Goal: Task Accomplishment & Management: Complete application form

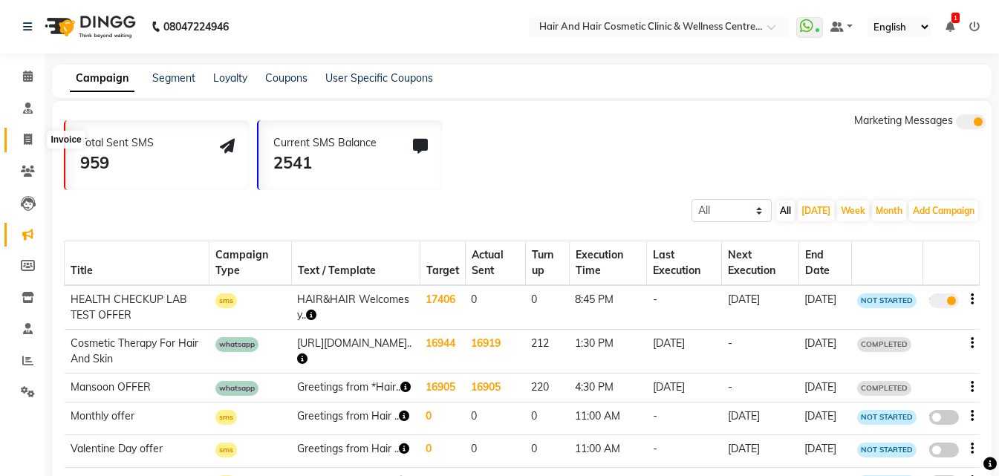
drag, startPoint x: 26, startPoint y: 144, endPoint x: 91, endPoint y: 143, distance: 64.6
click at [27, 143] on icon at bounding box center [28, 139] width 8 height 11
select select "service"
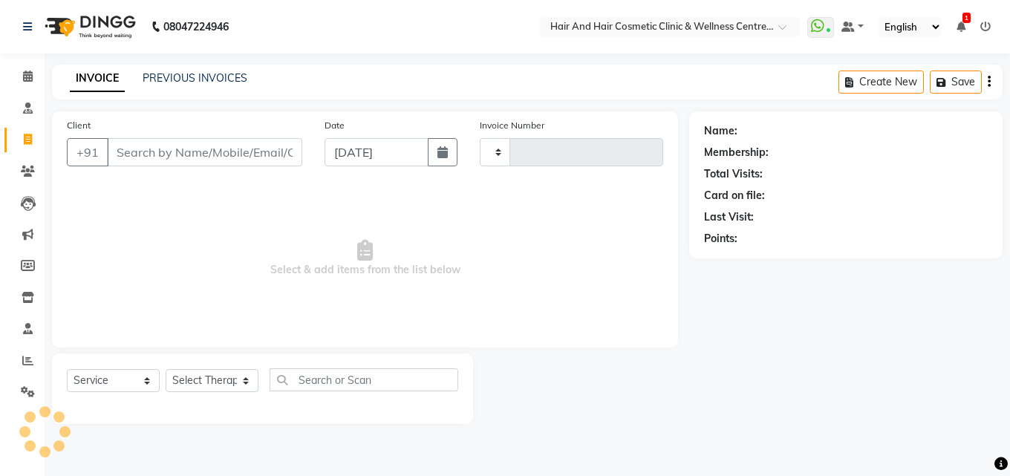
type input "0665"
select select "5272"
click at [123, 142] on input "Client" at bounding box center [204, 152] width 195 height 28
type input "9782273608"
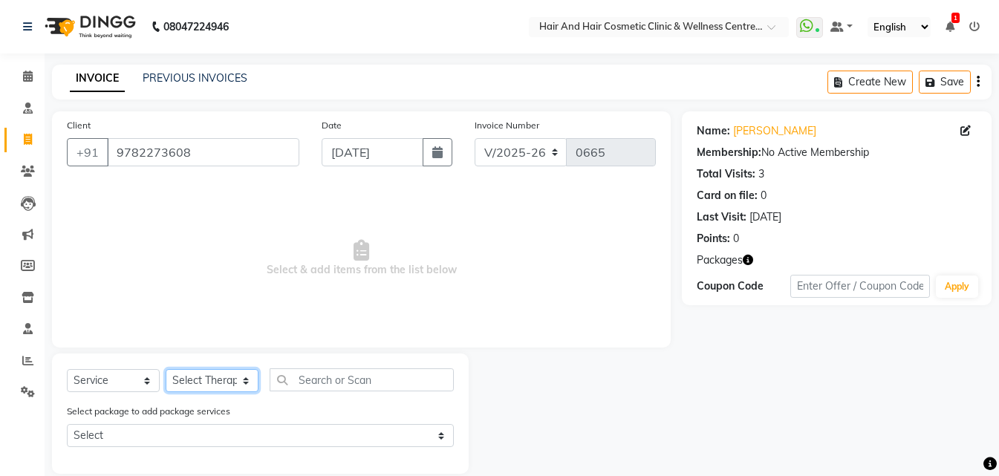
click at [192, 383] on select "Select Therapist [PERSON_NAME] [PERSON_NAME] DR [PERSON_NAME] Frontdesk [PERSON…" at bounding box center [212, 380] width 93 height 23
select select "34516"
click at [166, 369] on select "Select Therapist [PERSON_NAME] [PERSON_NAME] DR [PERSON_NAME] Frontdesk [PERSON…" at bounding box center [212, 380] width 93 height 23
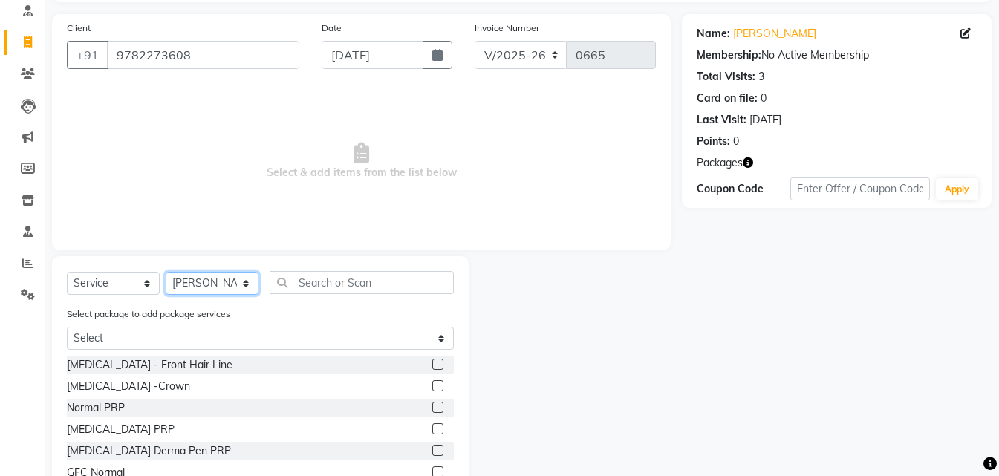
scroll to position [169, 0]
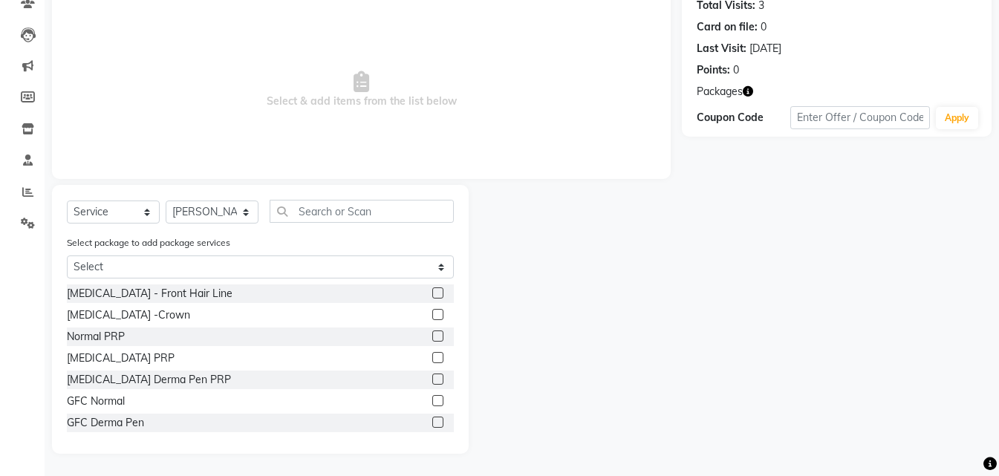
click at [432, 403] on label at bounding box center [437, 400] width 11 height 11
click at [432, 403] on input "checkbox" at bounding box center [437, 402] width 10 height 10
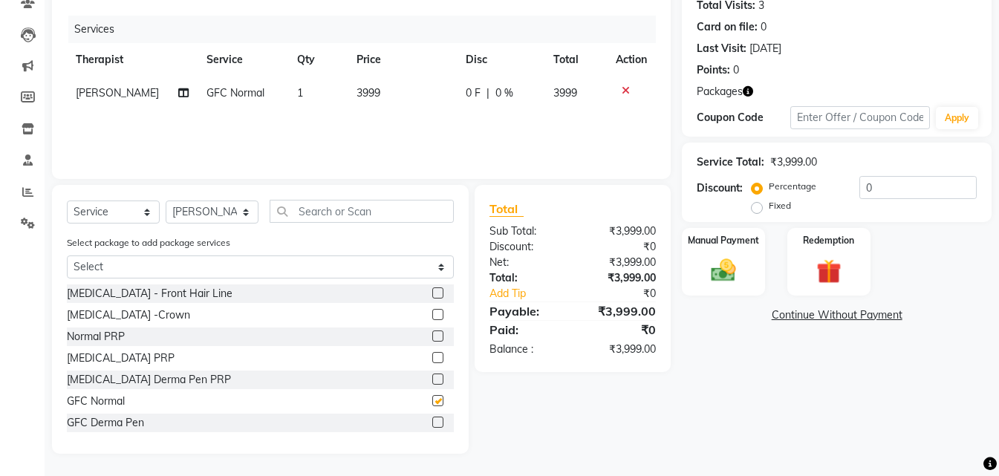
checkbox input "false"
click at [831, 254] on div "Redemption" at bounding box center [829, 262] width 86 height 71
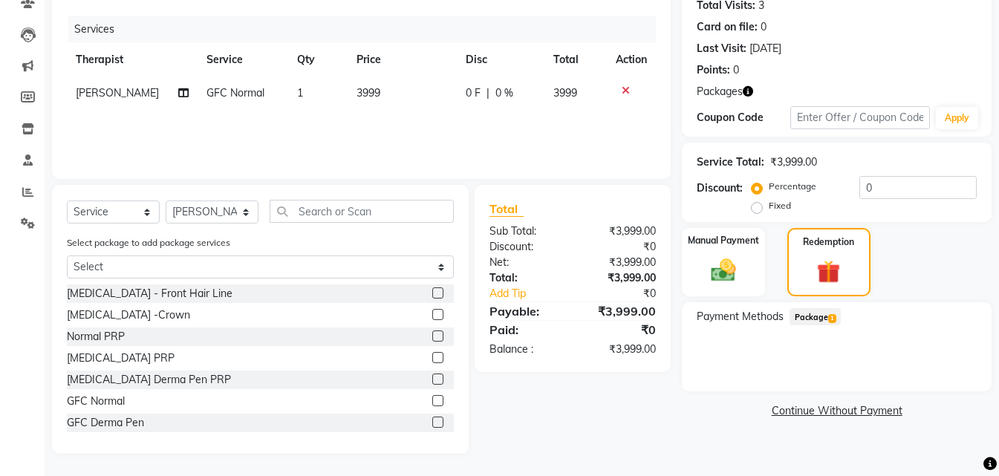
click at [829, 317] on span "1" at bounding box center [832, 318] width 8 height 9
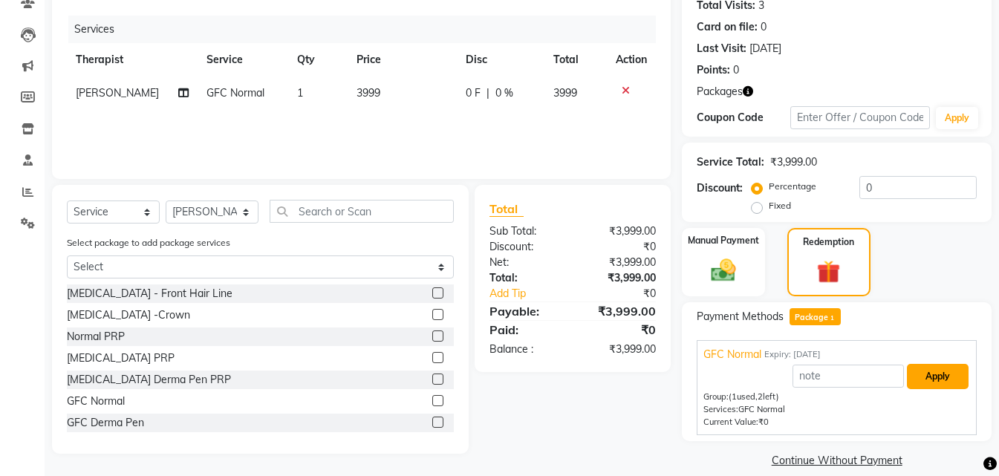
click at [940, 374] on button "Apply" at bounding box center [938, 376] width 62 height 25
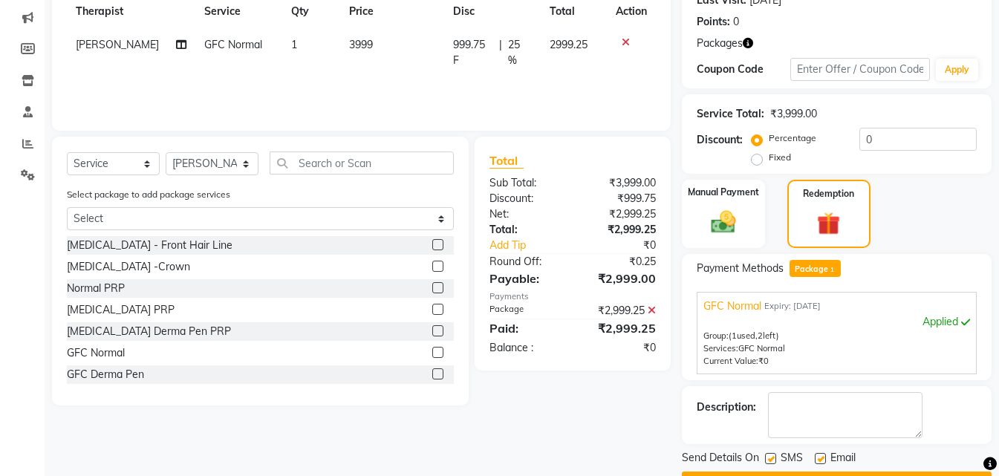
scroll to position [258, 0]
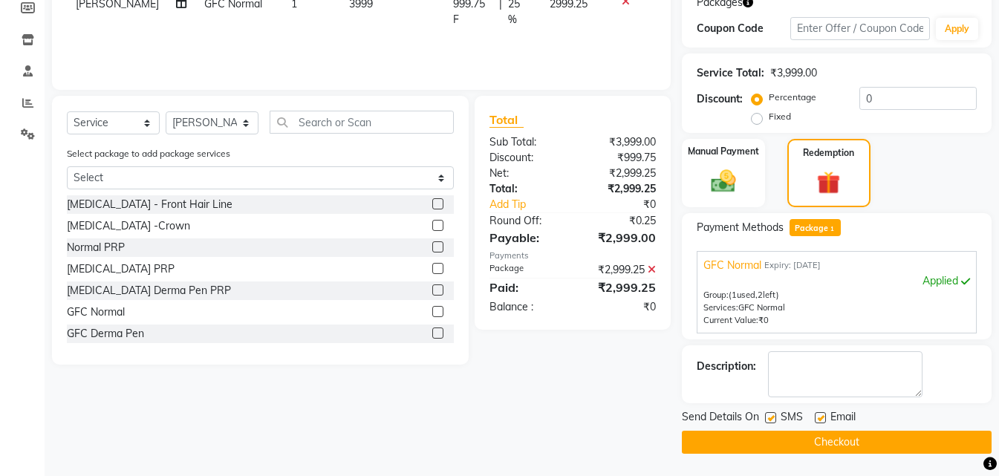
click at [773, 417] on label at bounding box center [770, 417] width 11 height 11
click at [773, 417] on input "checkbox" at bounding box center [770, 419] width 10 height 10
checkbox input "false"
click at [773, 447] on button "Checkout" at bounding box center [837, 442] width 310 height 23
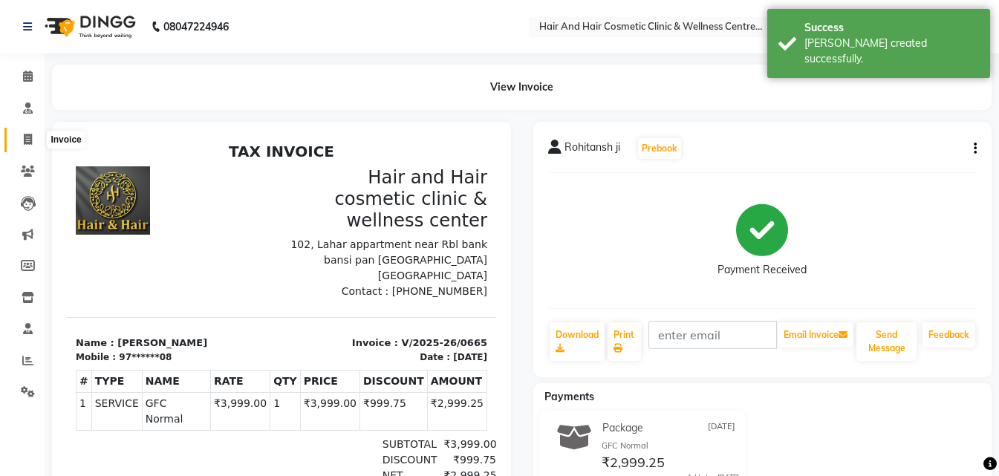
click at [29, 137] on icon at bounding box center [28, 139] width 8 height 11
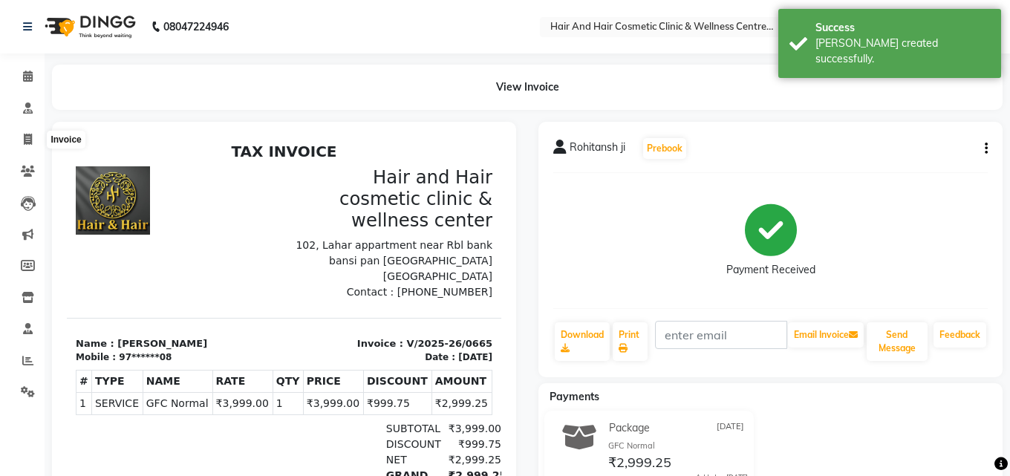
select select "service"
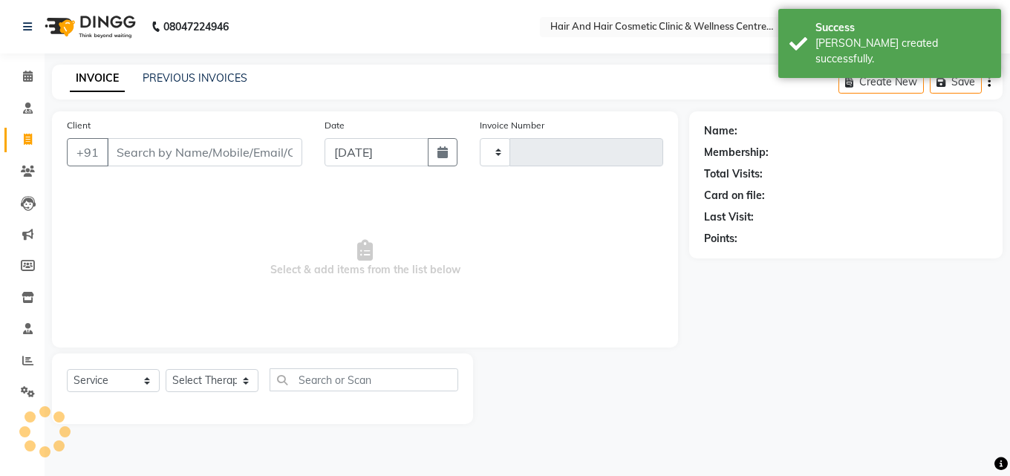
type input "0666"
select select "5272"
click at [149, 152] on input "Client" at bounding box center [204, 152] width 195 height 28
type input "7023250211"
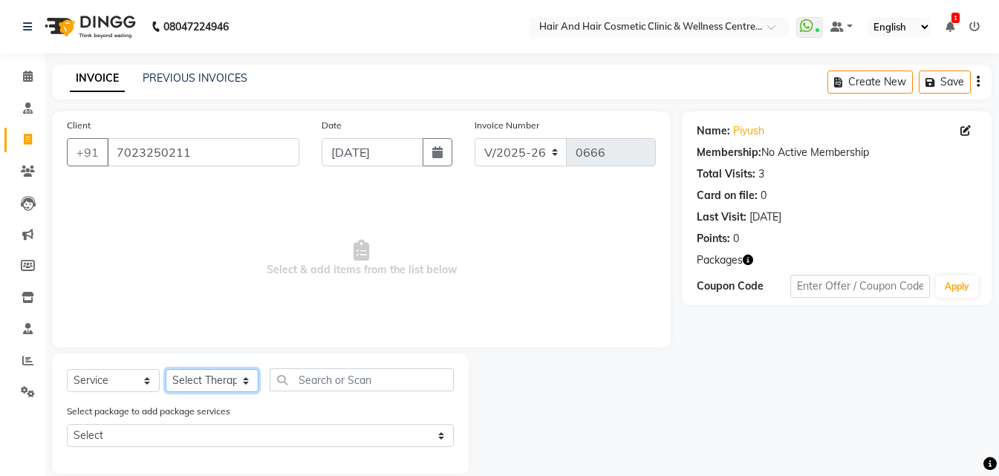
click at [189, 382] on select "Select Therapist [PERSON_NAME] [PERSON_NAME] DR [PERSON_NAME] Frontdesk [PERSON…" at bounding box center [212, 380] width 93 height 23
select select "34516"
click at [166, 369] on select "Select Therapist [PERSON_NAME] [PERSON_NAME] DR [PERSON_NAME] Frontdesk [PERSON…" at bounding box center [212, 380] width 93 height 23
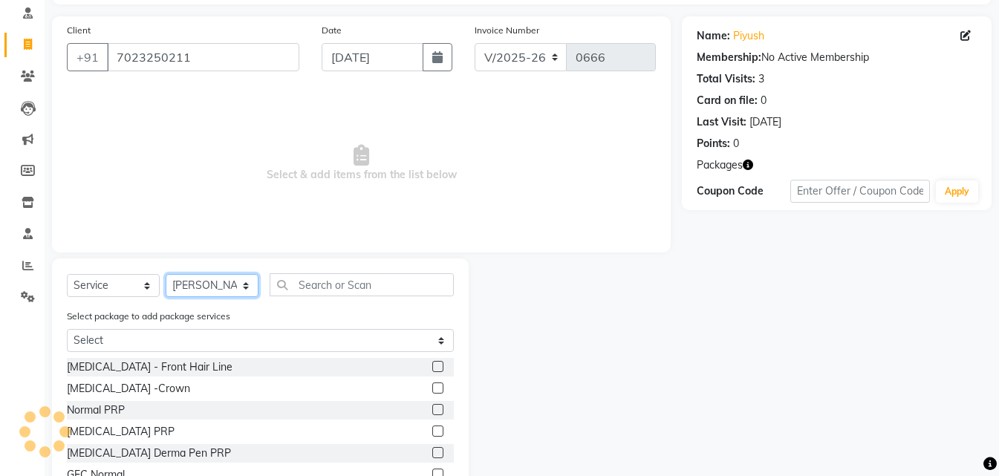
scroll to position [169, 0]
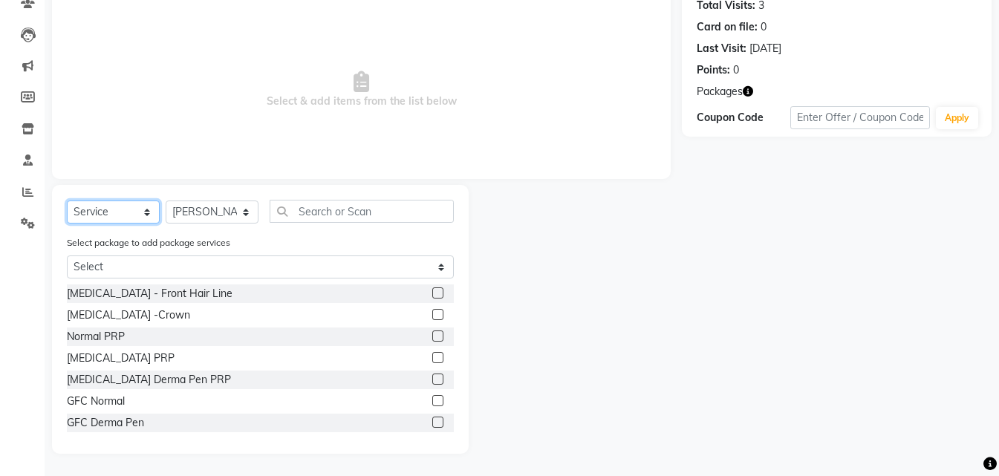
click at [135, 211] on select "Select Service Product Membership Package Voucher Prepaid Gift Card" at bounding box center [113, 212] width 93 height 23
select select "package"
click at [67, 224] on select "Select Service Product Membership Package Voucher Prepaid Gift Card" at bounding box center [113, 212] width 93 height 23
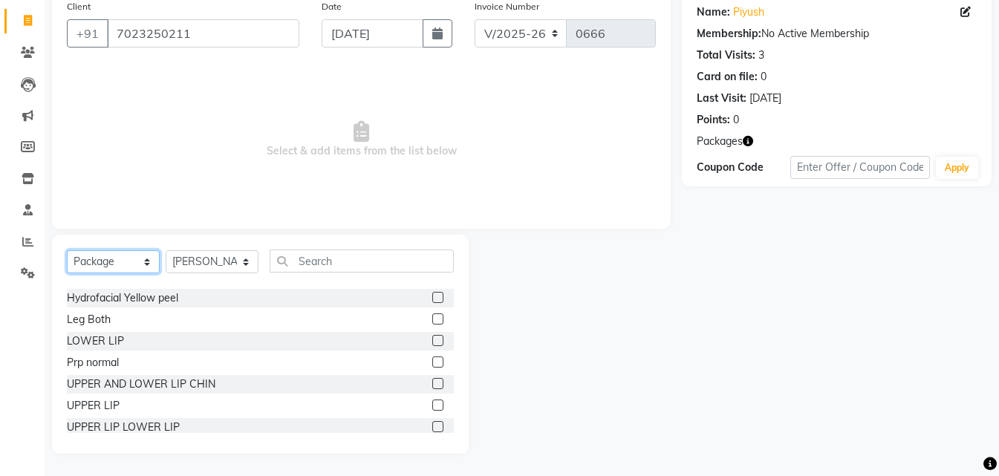
scroll to position [304, 0]
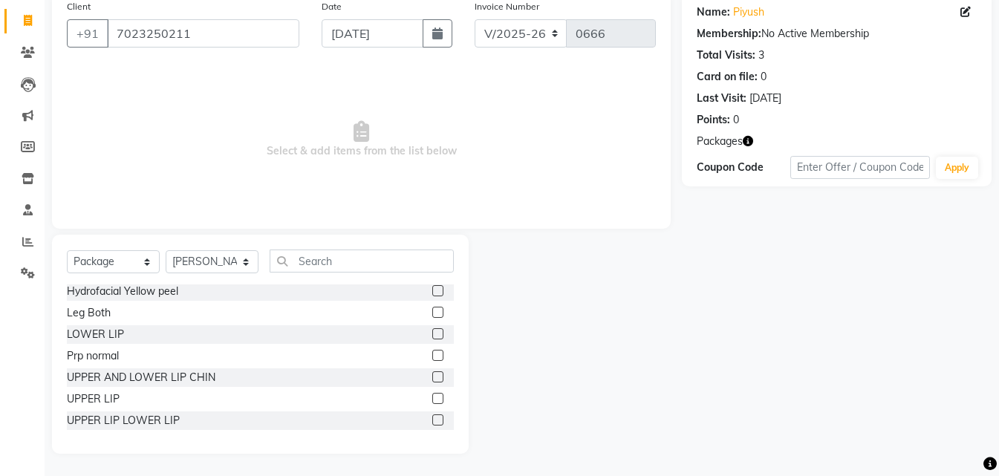
click at [432, 352] on label at bounding box center [437, 355] width 11 height 11
click at [432, 352] on input "checkbox" at bounding box center [437, 356] width 10 height 10
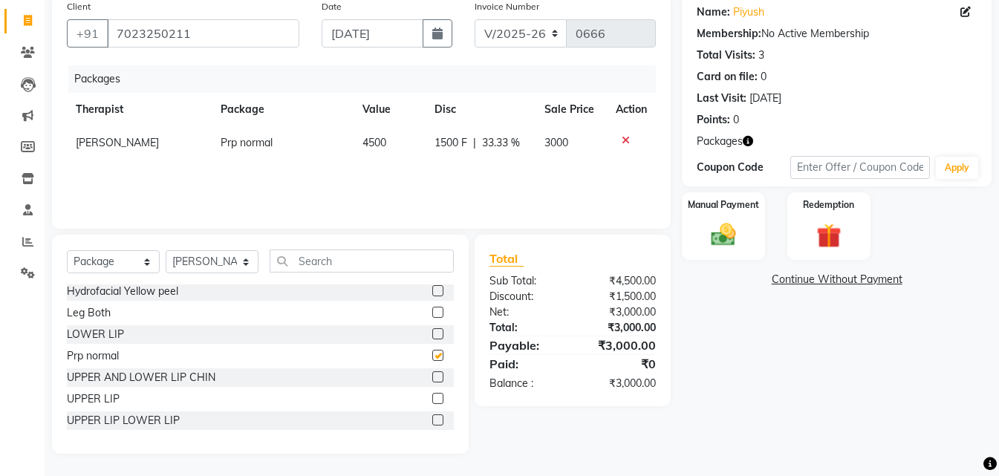
checkbox input "false"
click at [724, 234] on img at bounding box center [724, 236] width 42 height 30
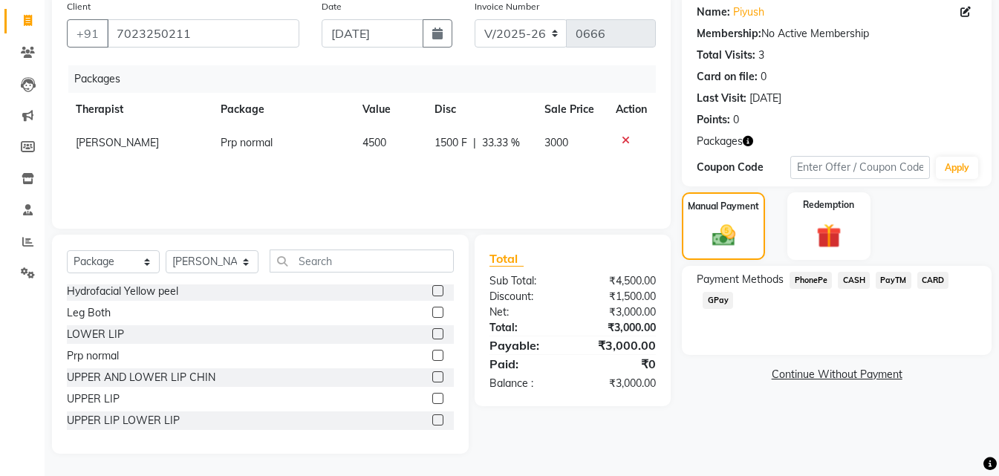
click at [724, 295] on span "GPay" at bounding box center [718, 300] width 30 height 17
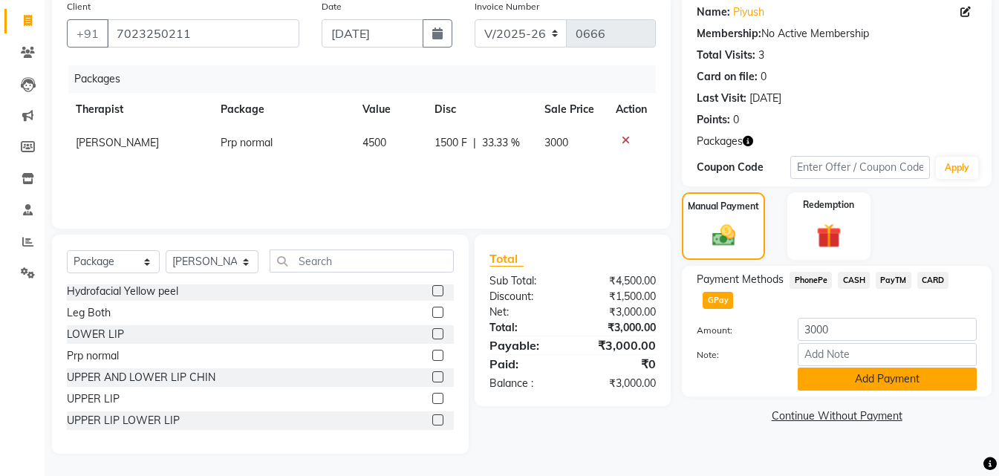
click at [846, 380] on button "Add Payment" at bounding box center [887, 379] width 179 height 23
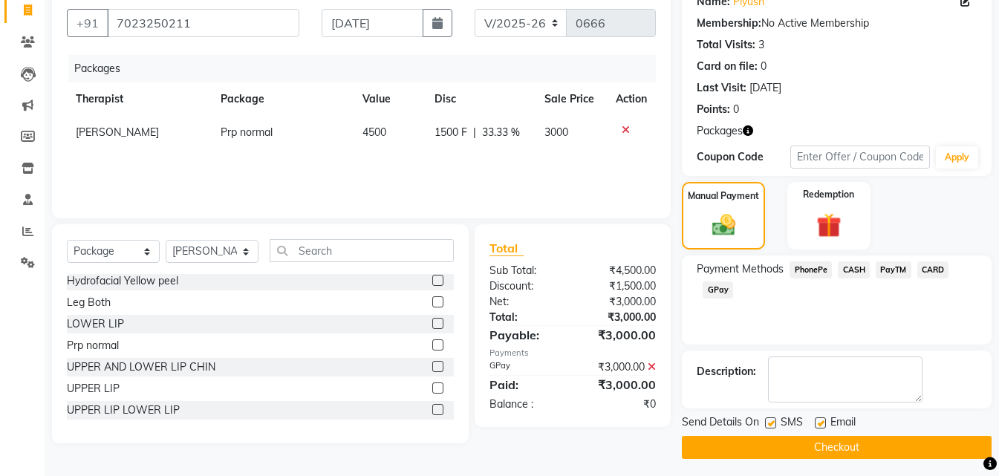
scroll to position [134, 0]
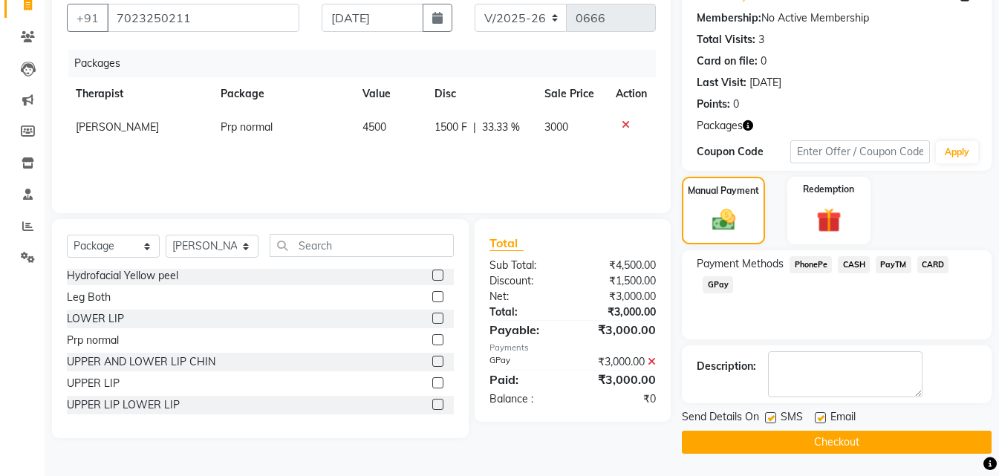
click at [779, 448] on button "Checkout" at bounding box center [837, 442] width 310 height 23
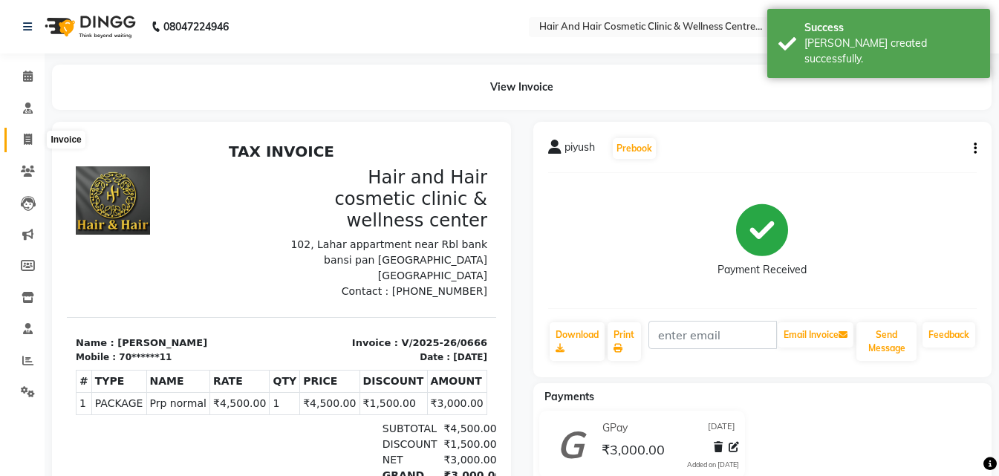
click at [33, 143] on span at bounding box center [28, 140] width 26 height 17
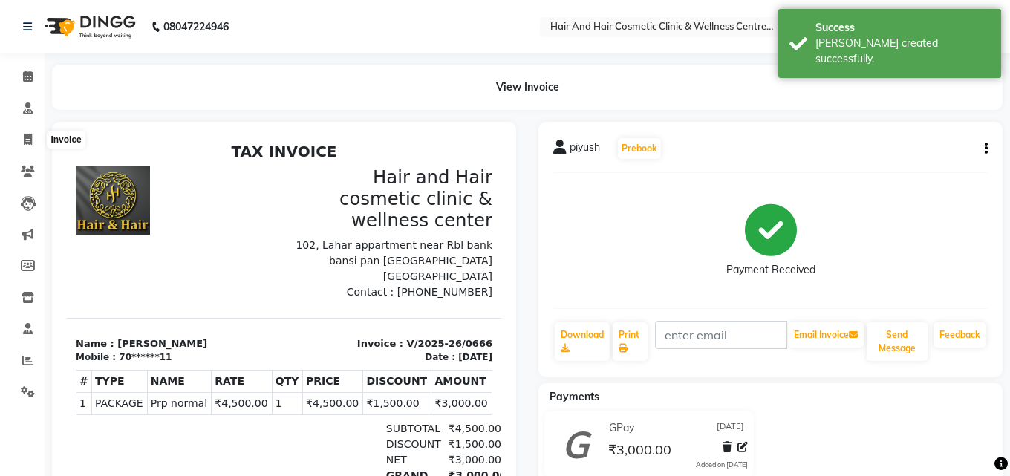
select select "5272"
select select "service"
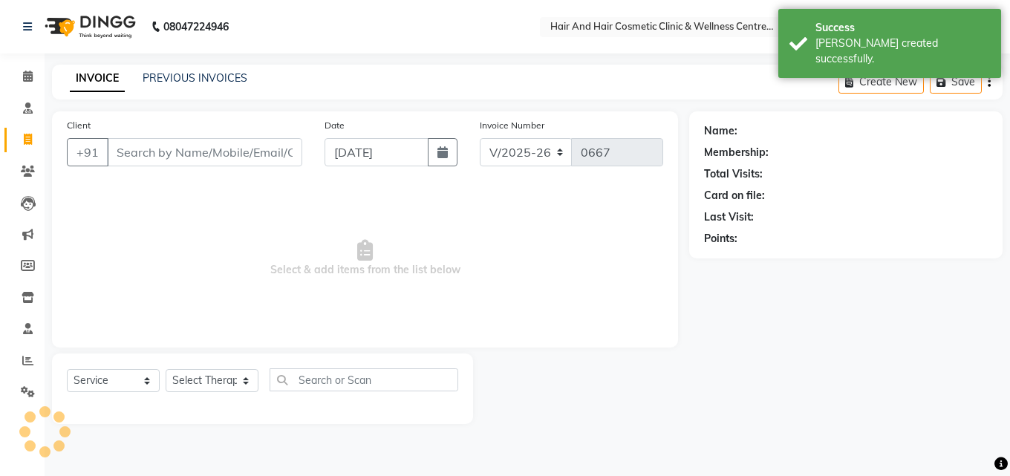
click at [129, 151] on input "Client" at bounding box center [204, 152] width 195 height 28
type input "7023250211"
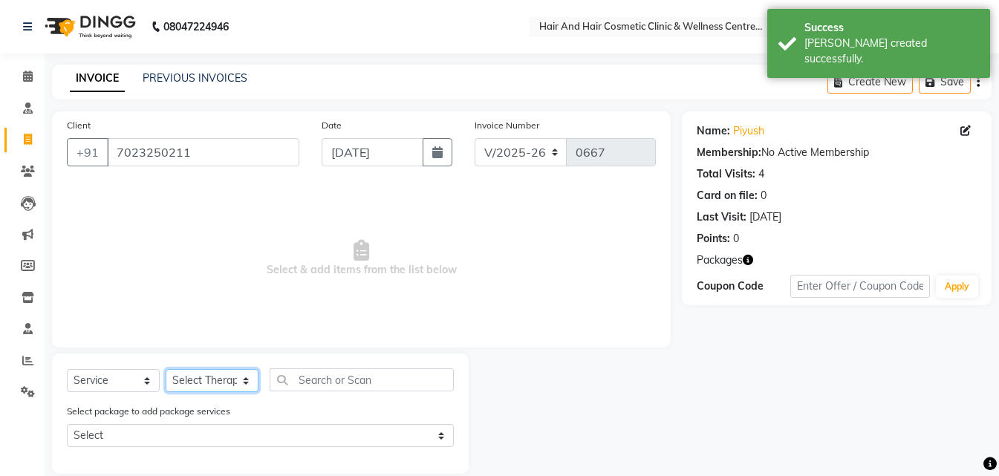
click at [212, 384] on select "Select Therapist [PERSON_NAME] [PERSON_NAME] DR [PERSON_NAME] Frontdesk [PERSON…" at bounding box center [212, 380] width 93 height 23
select select "34516"
click at [166, 369] on select "Select Therapist [PERSON_NAME] [PERSON_NAME] DR [PERSON_NAME] Frontdesk [PERSON…" at bounding box center [212, 380] width 93 height 23
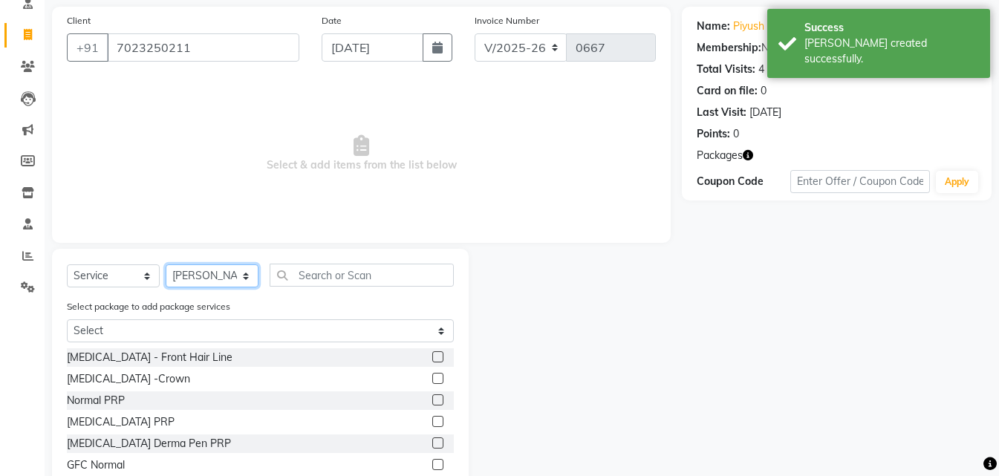
scroll to position [169, 0]
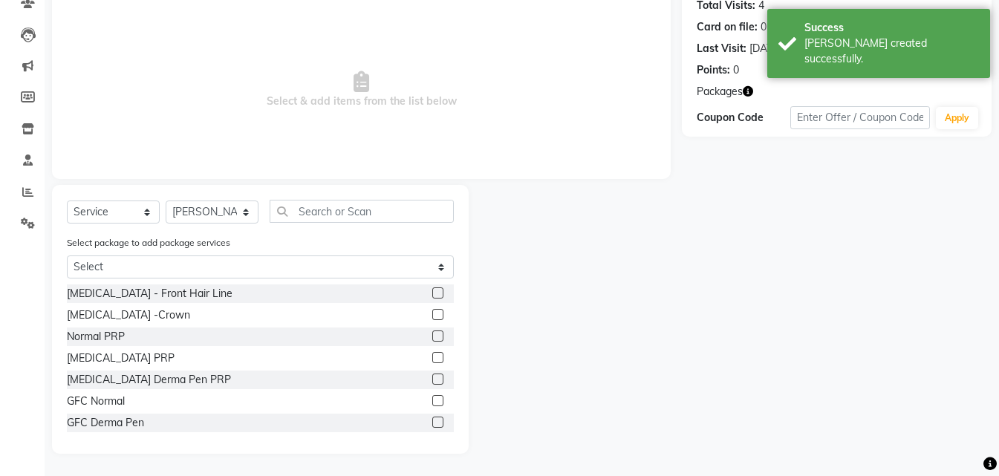
click at [432, 334] on label at bounding box center [437, 336] width 11 height 11
click at [432, 334] on input "checkbox" at bounding box center [437, 337] width 10 height 10
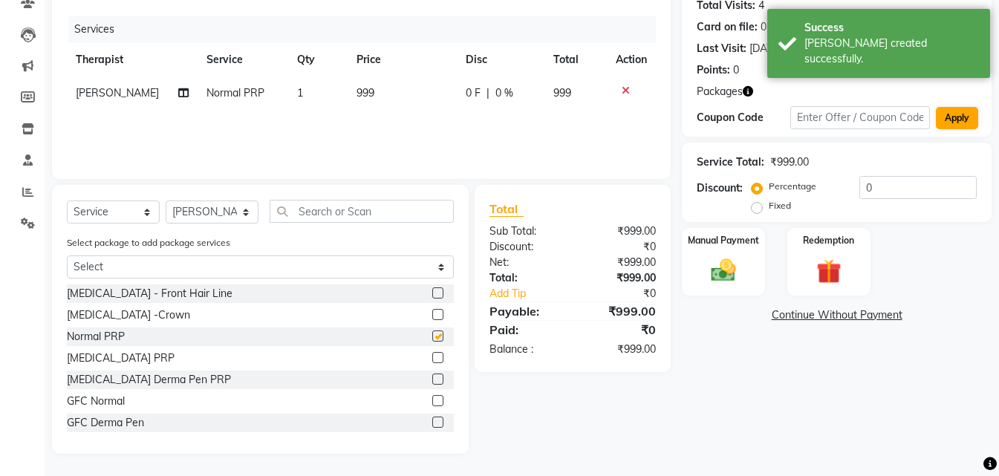
checkbox input "false"
click at [836, 274] on img at bounding box center [829, 272] width 42 height 32
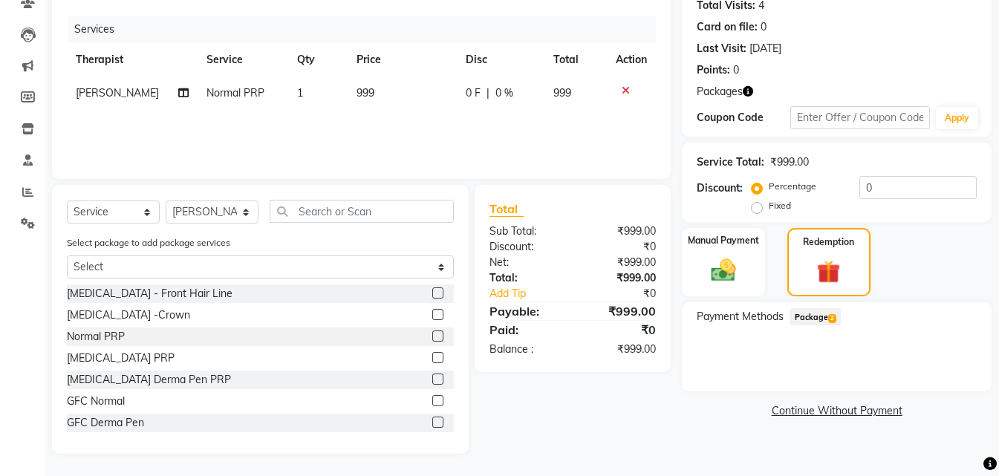
click at [823, 312] on span "Package 2" at bounding box center [815, 316] width 51 height 17
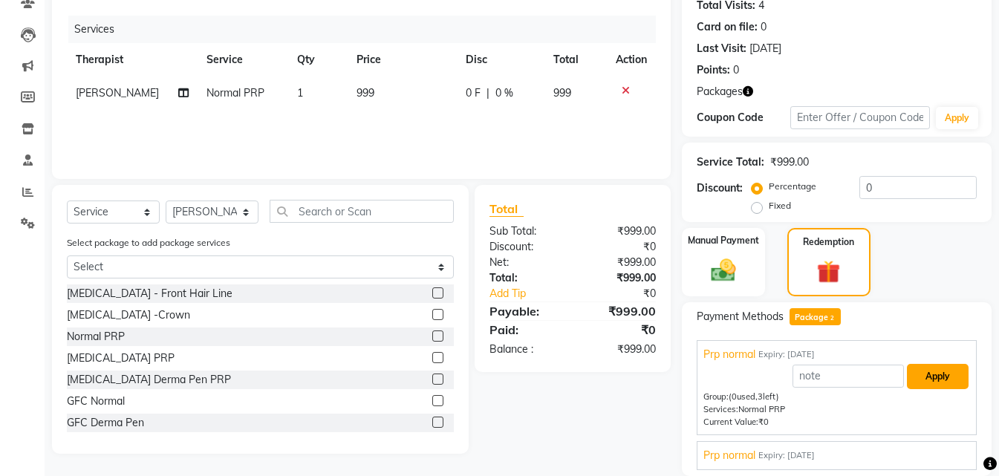
click at [945, 370] on button "Apply" at bounding box center [938, 376] width 62 height 25
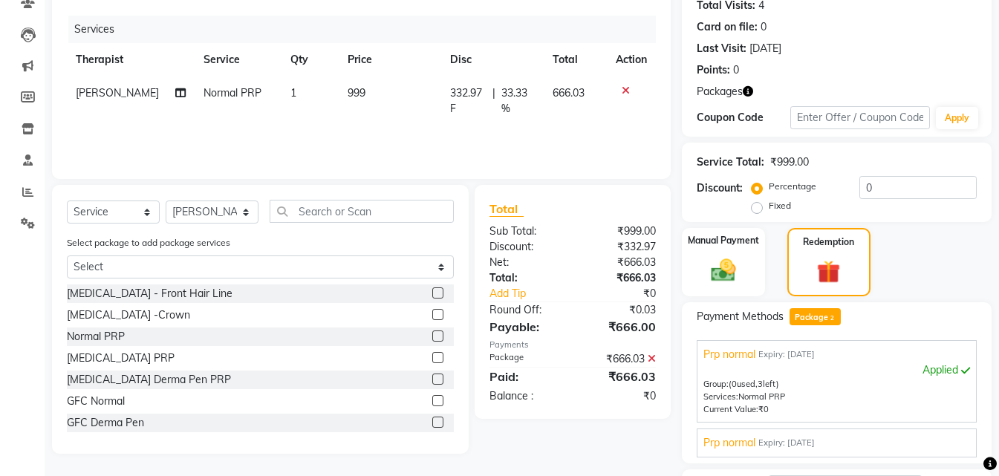
scroll to position [293, 0]
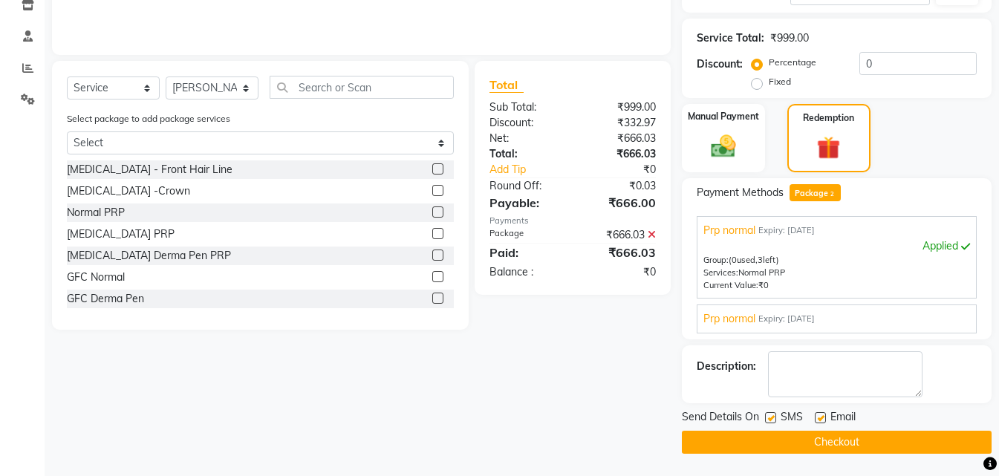
click at [773, 417] on label at bounding box center [770, 417] width 11 height 11
click at [773, 417] on input "checkbox" at bounding box center [770, 419] width 10 height 10
checkbox input "false"
click at [780, 447] on button "Checkout" at bounding box center [837, 442] width 310 height 23
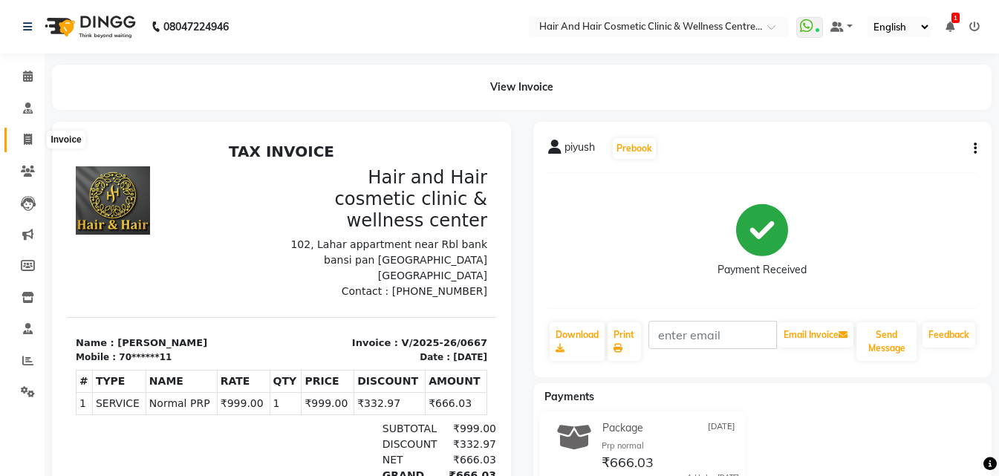
click at [37, 142] on span at bounding box center [28, 140] width 26 height 17
select select "service"
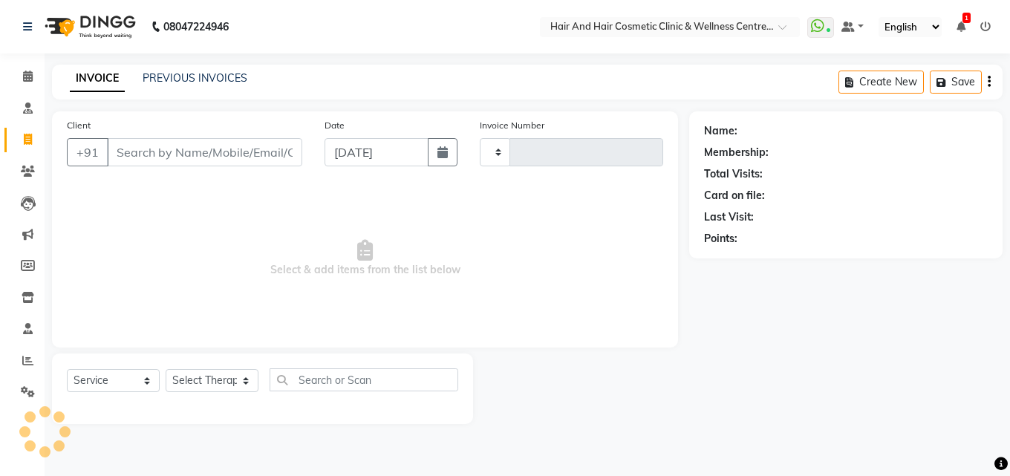
type input "0668"
select select "5272"
click at [149, 161] on input "Client" at bounding box center [204, 152] width 195 height 28
type input "9460030945"
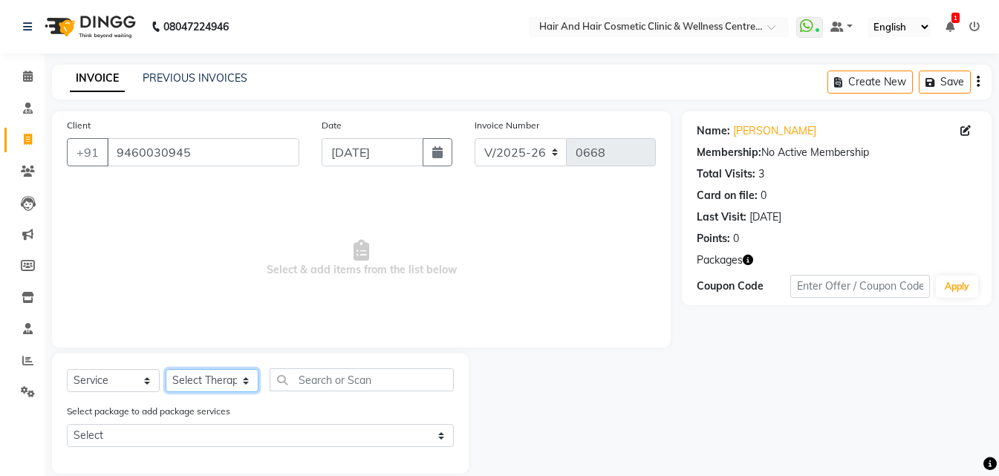
click at [207, 378] on select "Select Therapist [PERSON_NAME] [PERSON_NAME] DR [PERSON_NAME] Frontdesk [PERSON…" at bounding box center [212, 380] width 93 height 23
select select "34518"
click at [166, 369] on select "Select Therapist [PERSON_NAME] [PERSON_NAME] DR [PERSON_NAME] Frontdesk [PERSON…" at bounding box center [212, 380] width 93 height 23
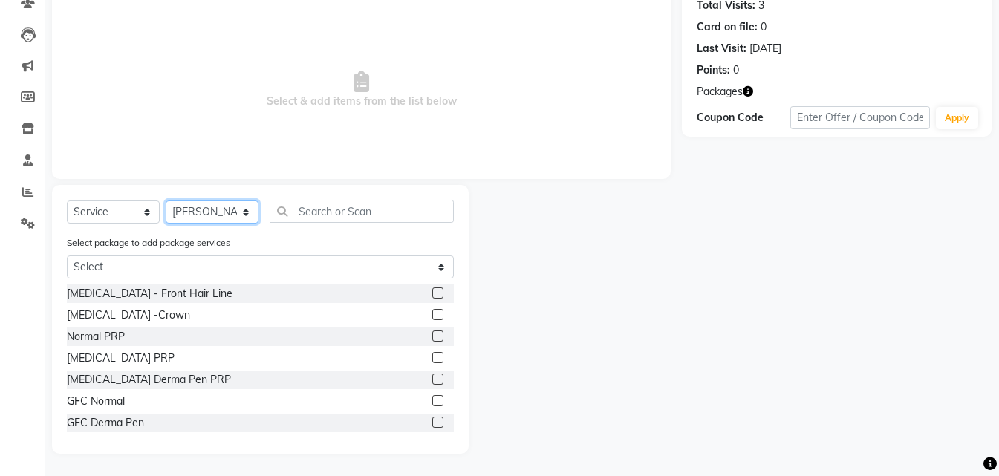
scroll to position [74, 0]
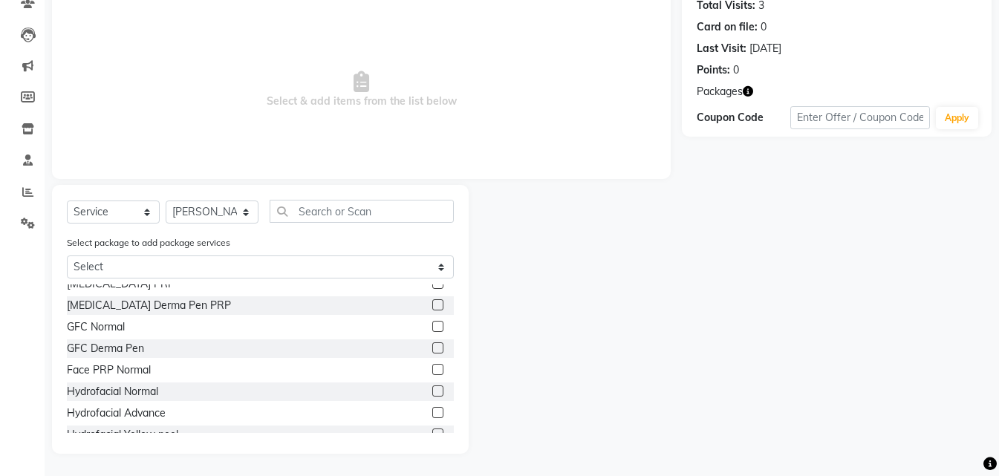
click at [432, 412] on label at bounding box center [437, 412] width 11 height 11
click at [432, 412] on input "checkbox" at bounding box center [437, 414] width 10 height 10
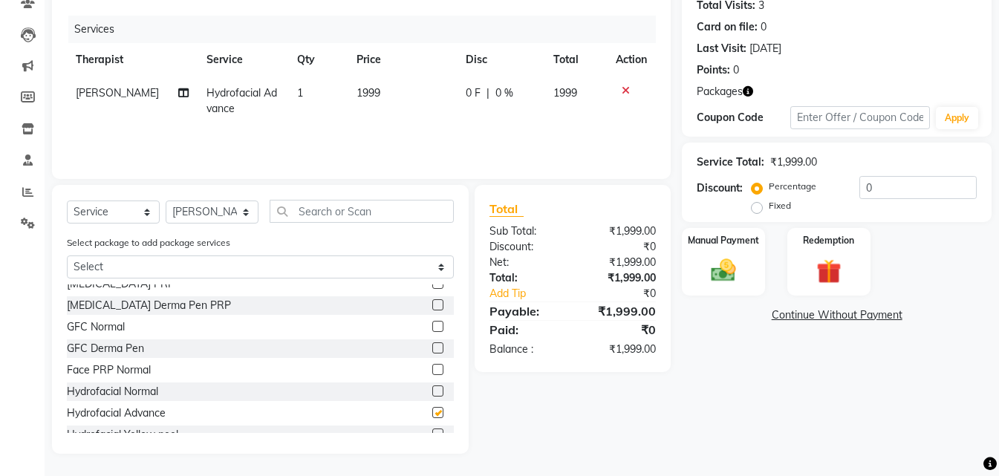
checkbox input "false"
click at [727, 281] on img at bounding box center [724, 271] width 42 height 30
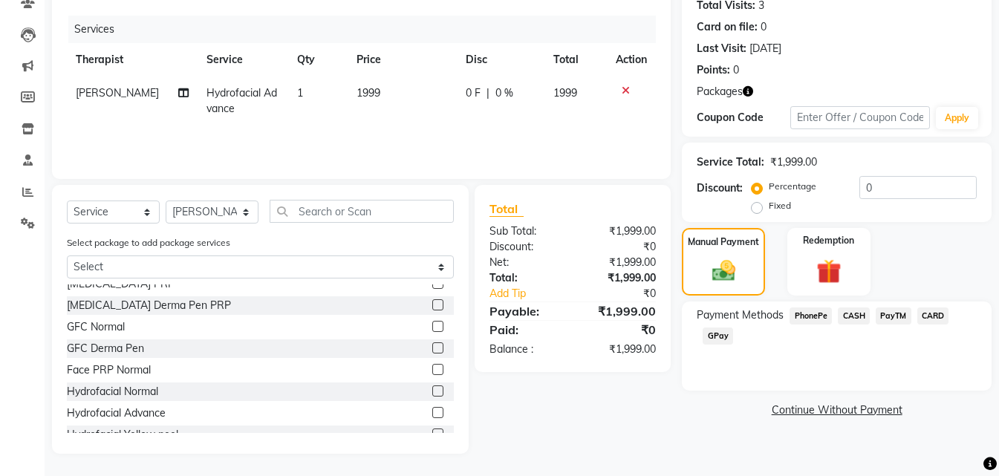
click at [729, 341] on span "GPay" at bounding box center [718, 336] width 30 height 17
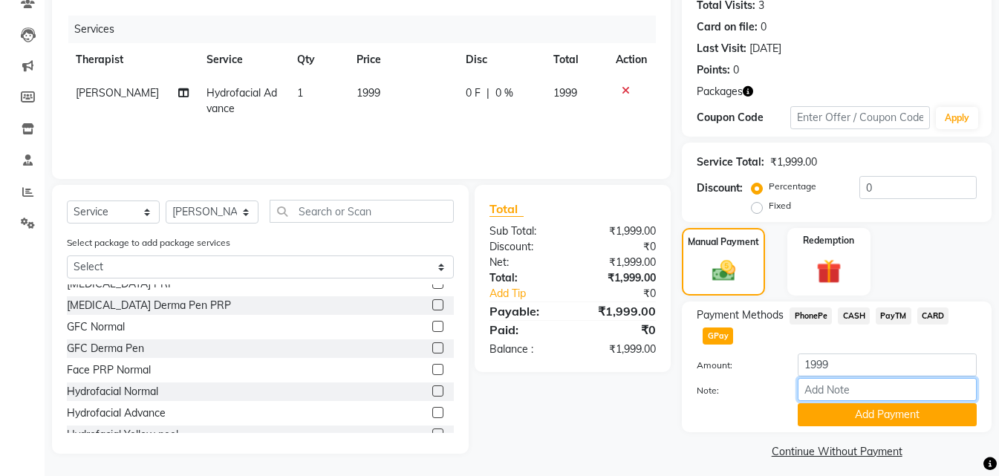
click at [866, 392] on input "Note:" at bounding box center [887, 389] width 179 height 23
click at [866, 406] on button "Add Payment" at bounding box center [887, 414] width 179 height 23
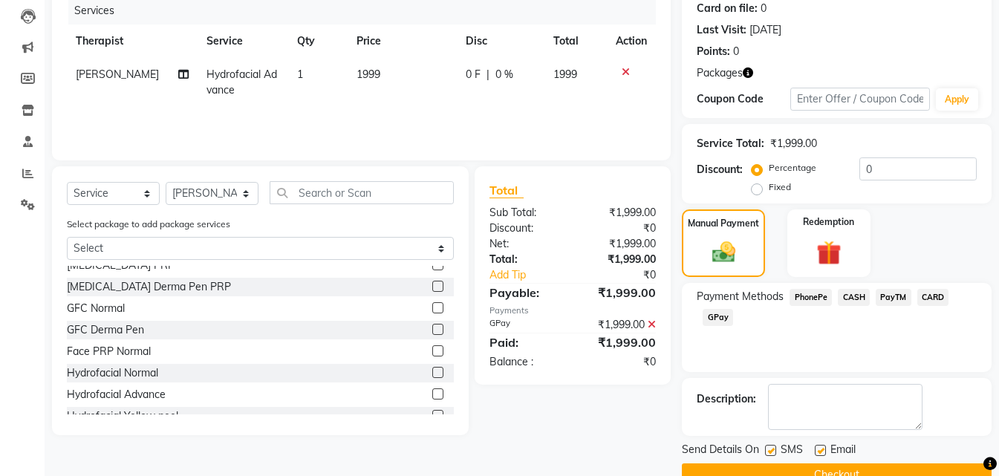
scroll to position [220, 0]
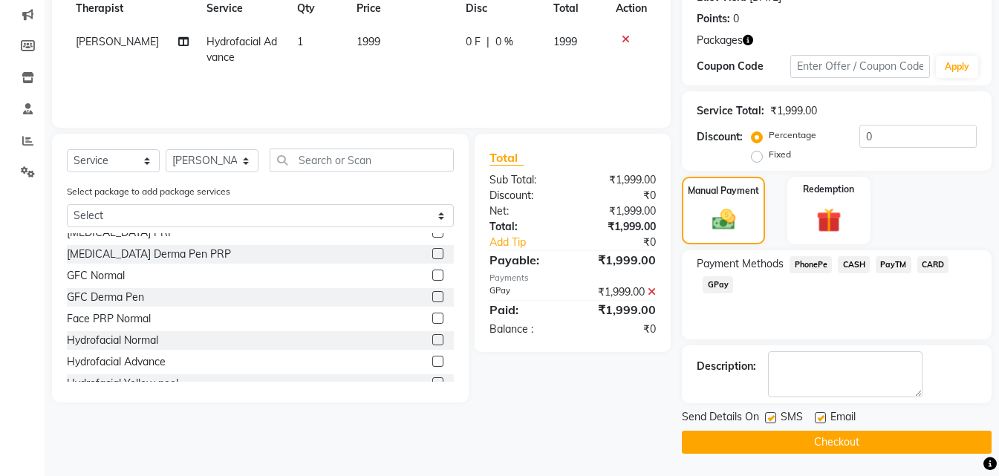
click at [790, 441] on button "Checkout" at bounding box center [837, 442] width 310 height 23
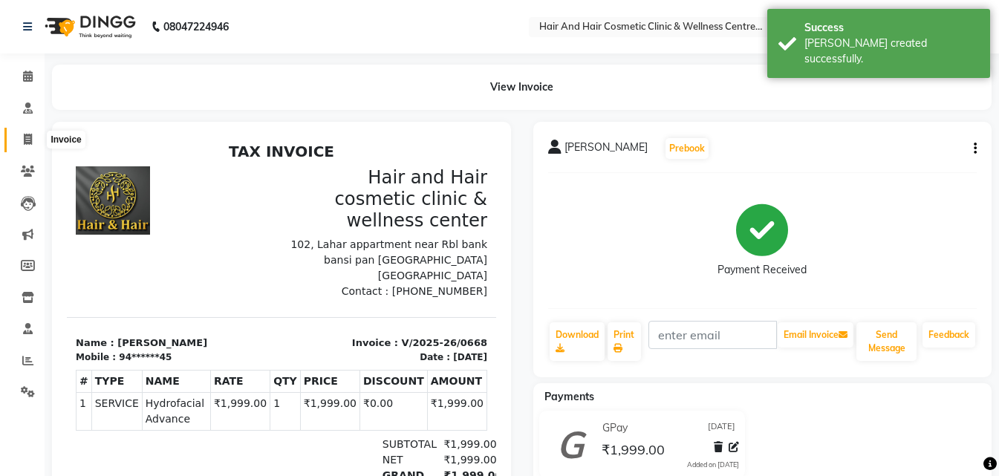
click at [24, 136] on icon at bounding box center [28, 139] width 8 height 11
select select "service"
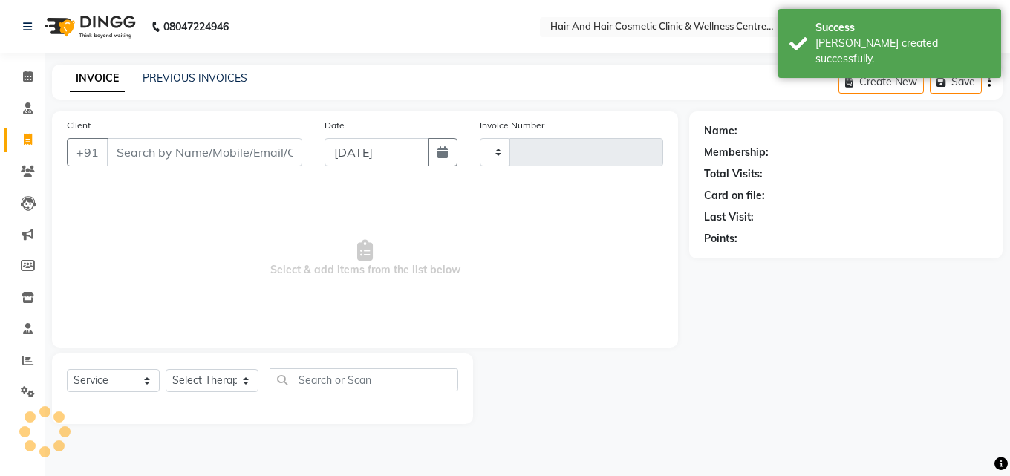
type input "0669"
select select "5272"
click at [141, 155] on input "Client" at bounding box center [204, 152] width 195 height 28
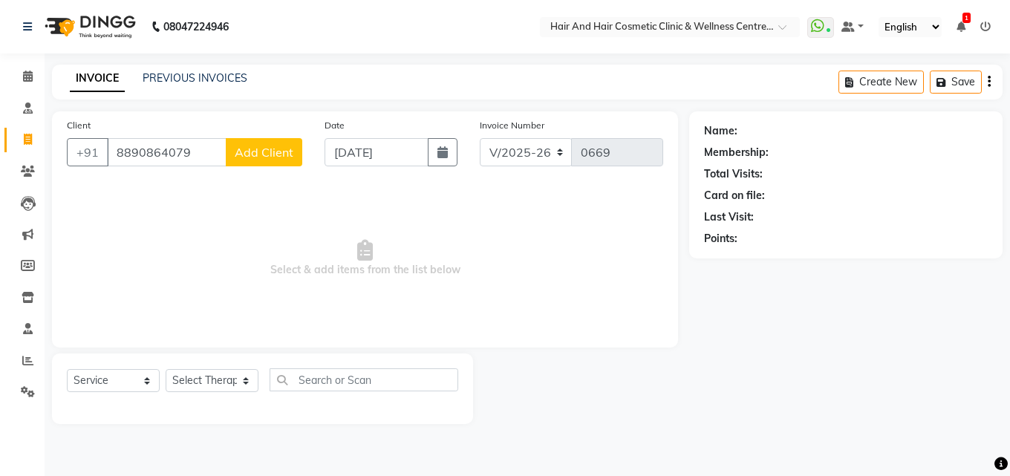
type input "8890864079"
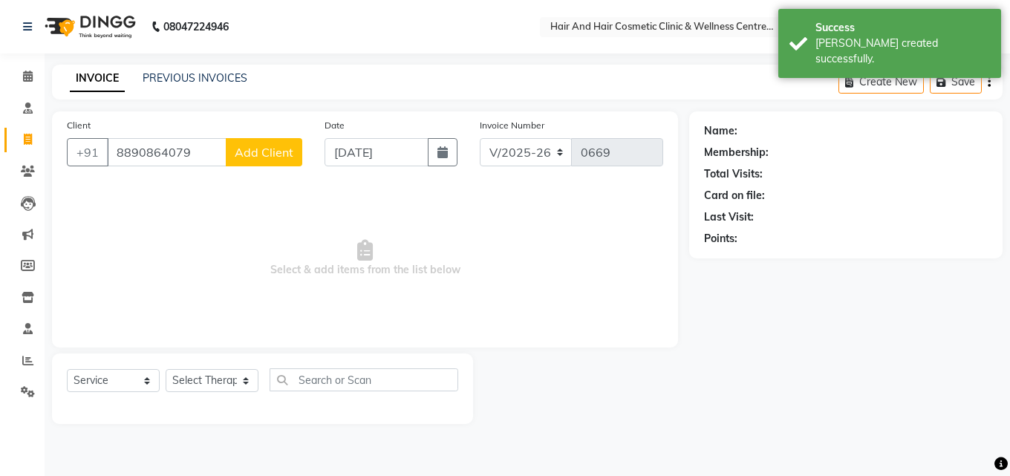
click at [299, 160] on button "Add Client" at bounding box center [264, 152] width 77 height 28
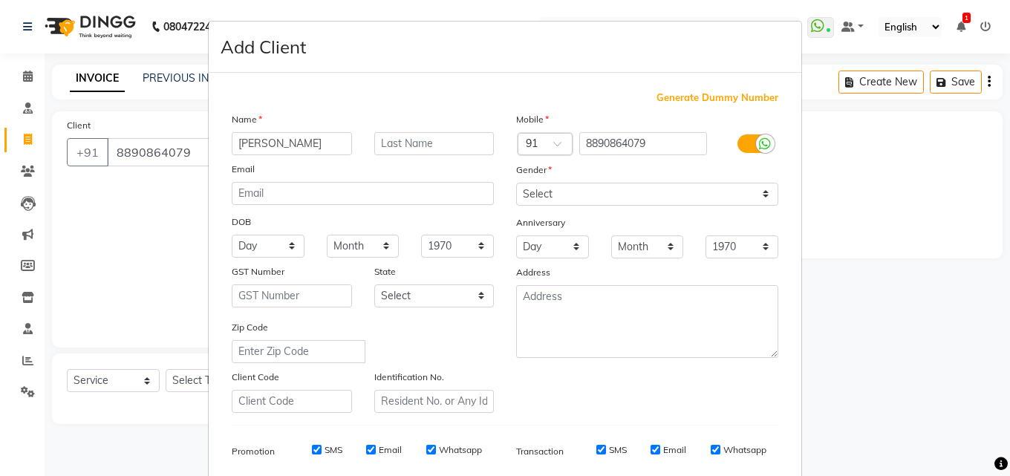
type input "[PERSON_NAME]"
click at [649, 198] on select "Select [DEMOGRAPHIC_DATA] [DEMOGRAPHIC_DATA] Other Prefer Not To Say" at bounding box center [647, 194] width 262 height 23
select select "[DEMOGRAPHIC_DATA]"
click at [516, 183] on select "Select [DEMOGRAPHIC_DATA] [DEMOGRAPHIC_DATA] Other Prefer Not To Say" at bounding box center [647, 194] width 262 height 23
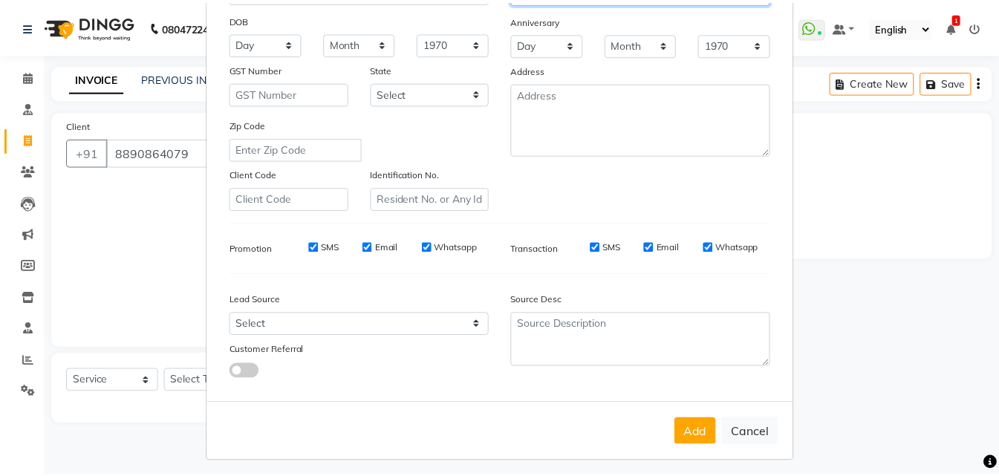
scroll to position [210, 0]
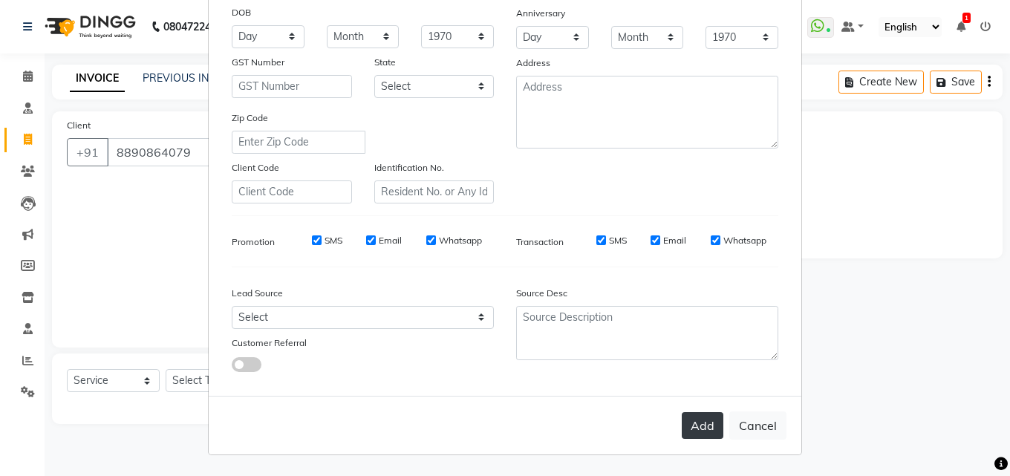
click at [690, 421] on button "Add" at bounding box center [703, 425] width 42 height 27
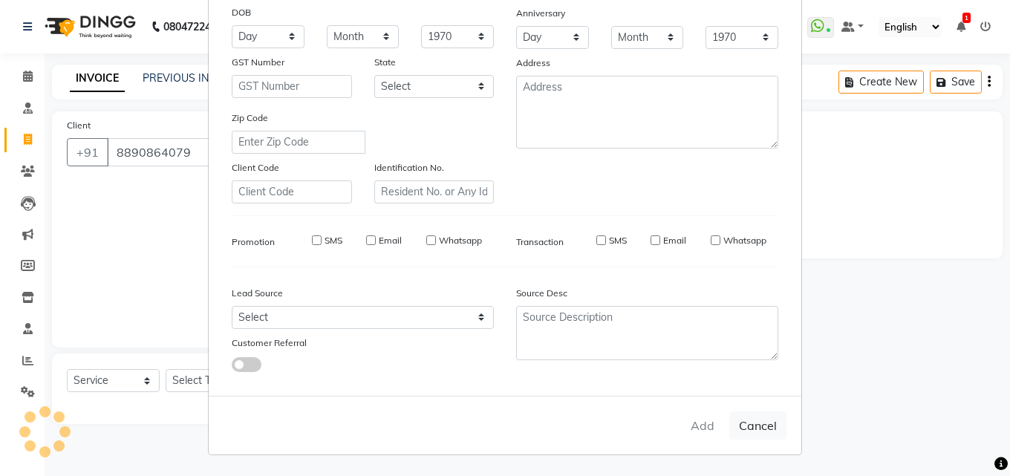
type input "88******79"
select select
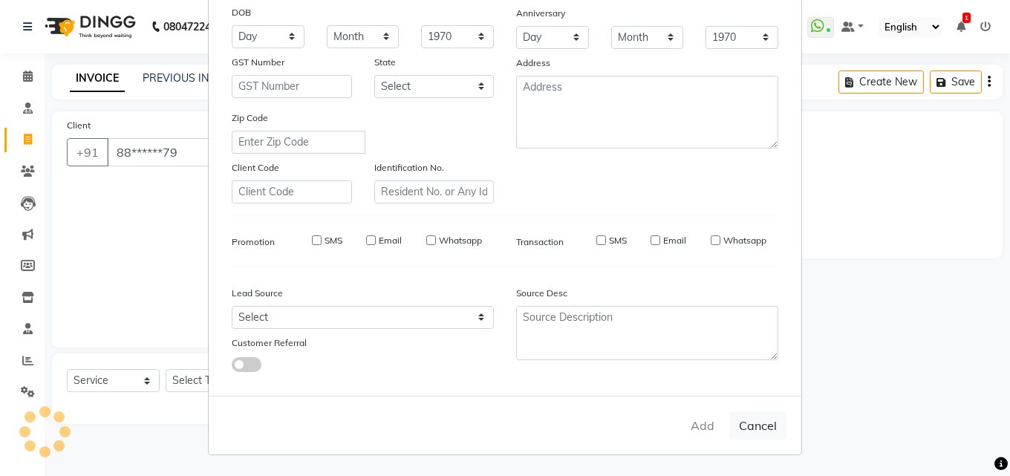
select select
checkbox input "false"
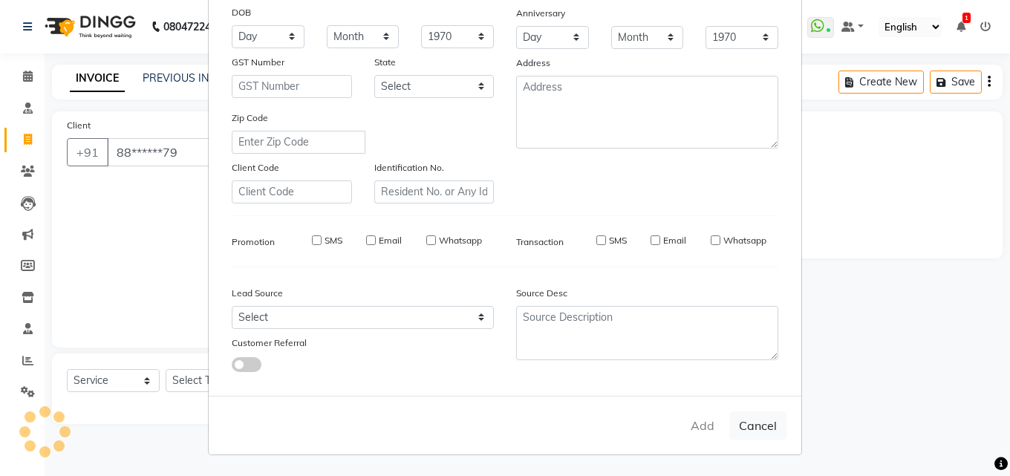
checkbox input "false"
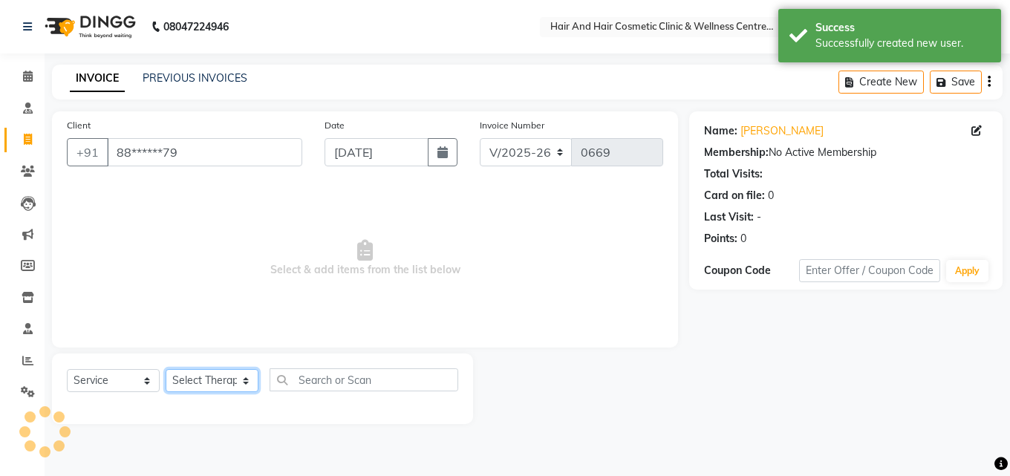
click at [212, 379] on select "Select Therapist [PERSON_NAME] [PERSON_NAME] DR [PERSON_NAME] Frontdesk [PERSON…" at bounding box center [212, 380] width 93 height 23
select select "34516"
click at [166, 369] on select "Select Therapist [PERSON_NAME] [PERSON_NAME] DR [PERSON_NAME] Frontdesk [PERSON…" at bounding box center [212, 380] width 93 height 23
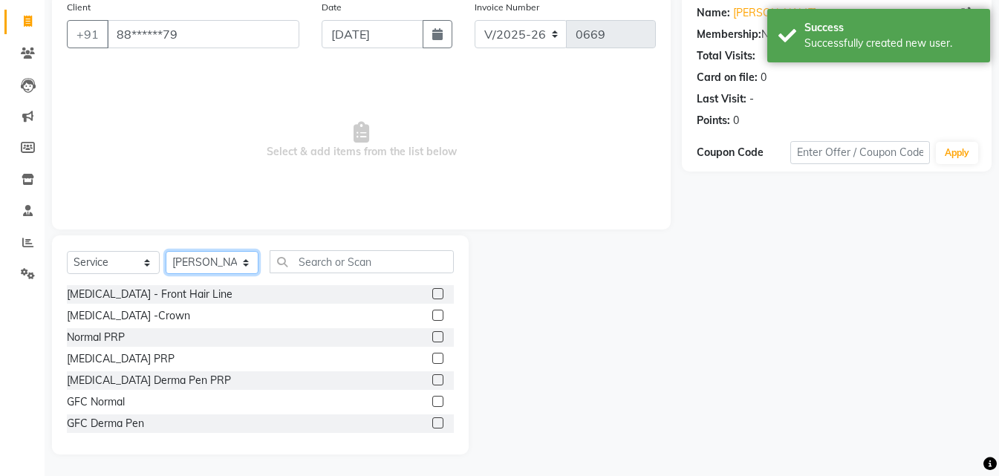
scroll to position [119, 0]
click at [156, 267] on select "Select Service Product Membership Package Voucher Prepaid Gift Card" at bounding box center [113, 261] width 93 height 23
select select "package"
click at [67, 250] on select "Select Service Product Membership Package Voucher Prepaid Gift Card" at bounding box center [113, 261] width 93 height 23
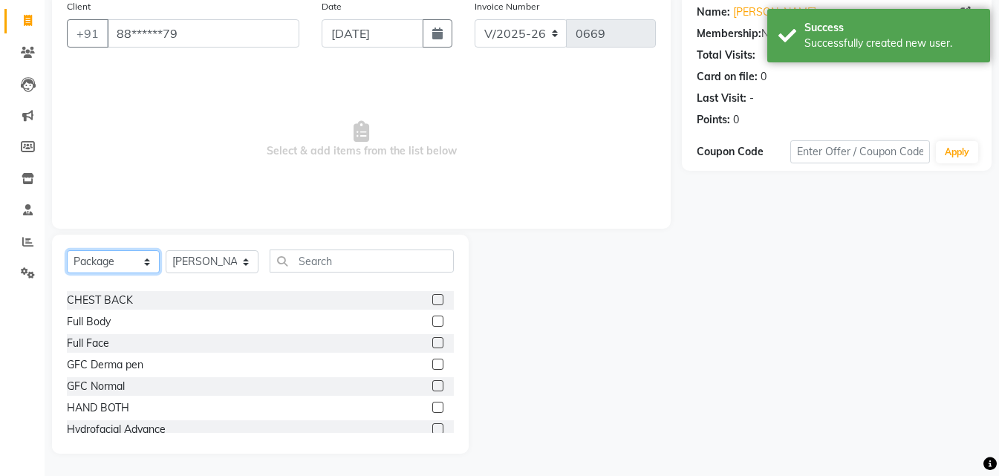
scroll to position [149, 0]
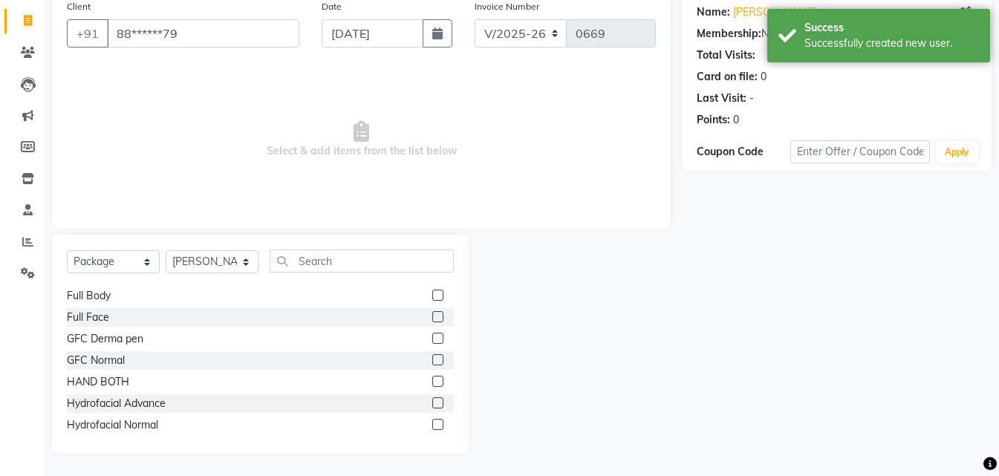
click at [432, 405] on label at bounding box center [437, 403] width 11 height 11
click at [432, 405] on input "checkbox" at bounding box center [437, 404] width 10 height 10
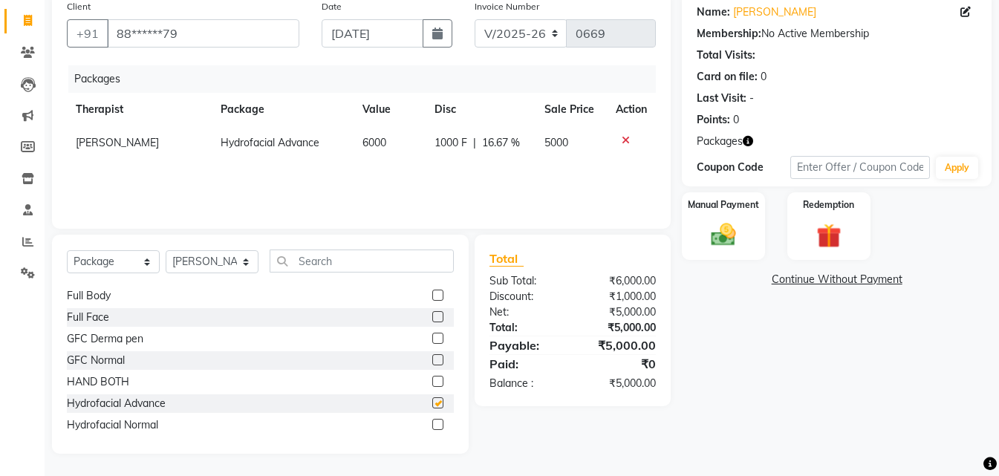
checkbox input "false"
click at [727, 223] on img at bounding box center [724, 236] width 42 height 30
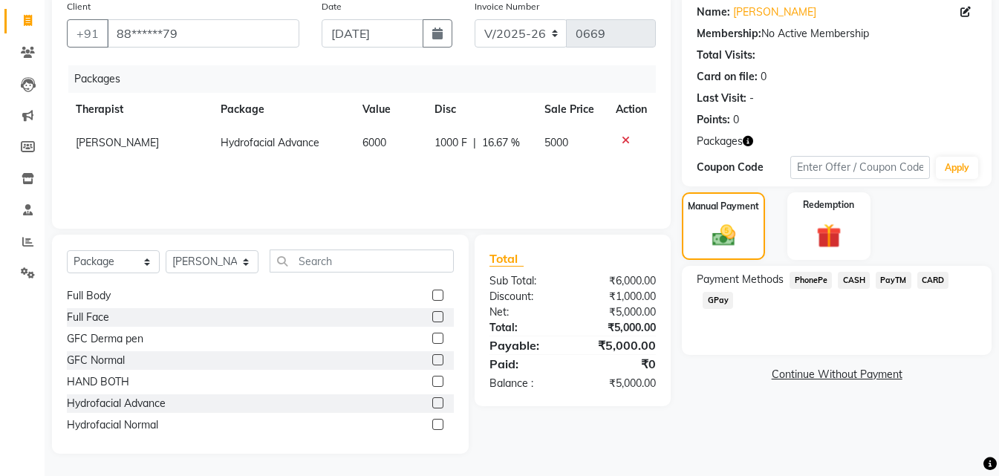
click at [712, 299] on span "GPay" at bounding box center [718, 300] width 30 height 17
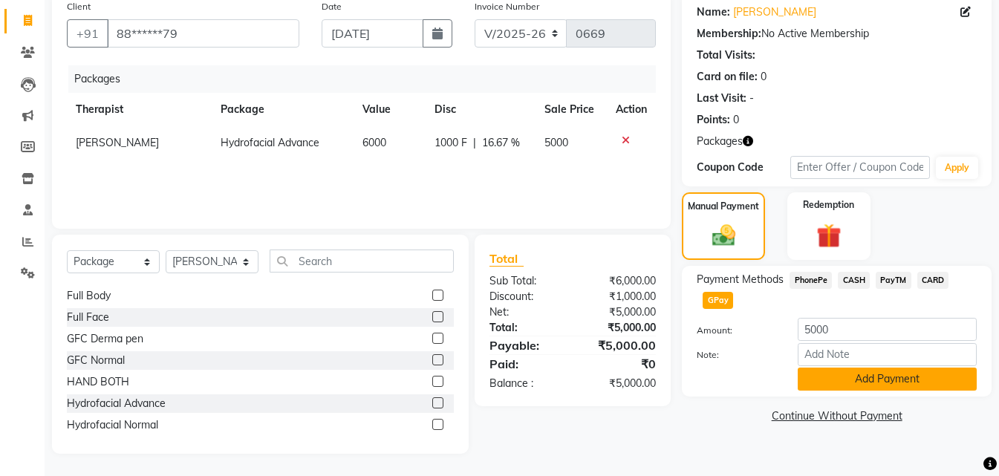
click at [848, 383] on button "Add Payment" at bounding box center [887, 379] width 179 height 23
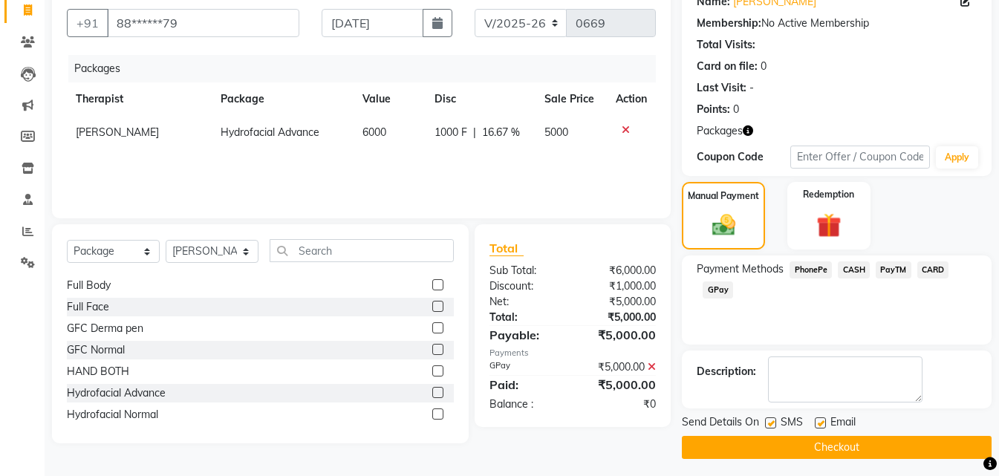
scroll to position [134, 0]
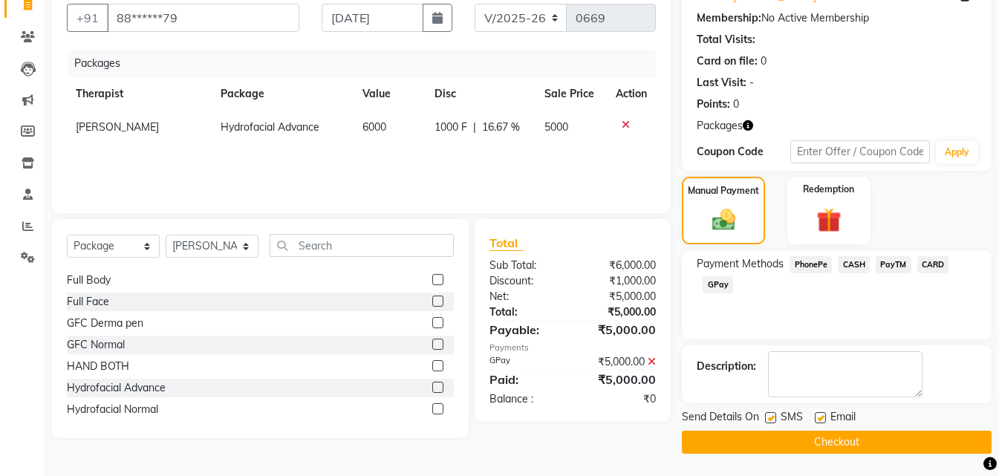
click at [836, 444] on button "Checkout" at bounding box center [837, 442] width 310 height 23
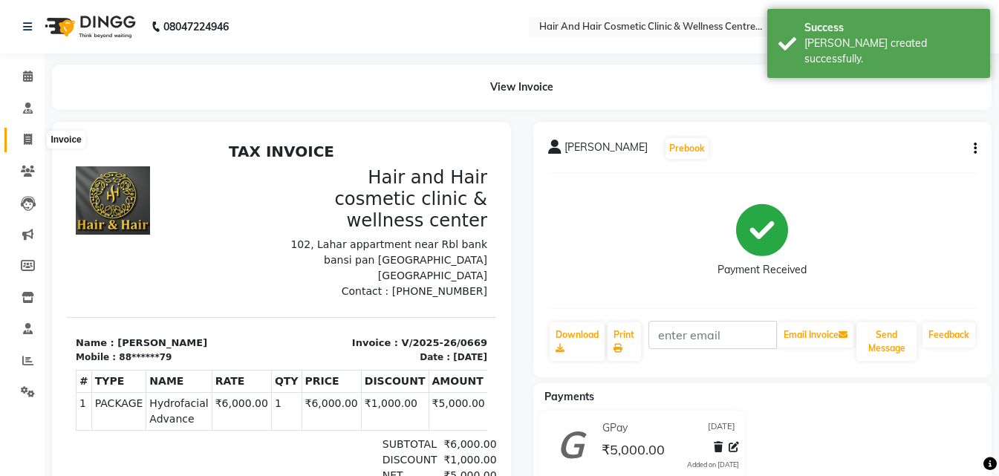
click at [35, 135] on span at bounding box center [28, 140] width 26 height 17
select select "service"
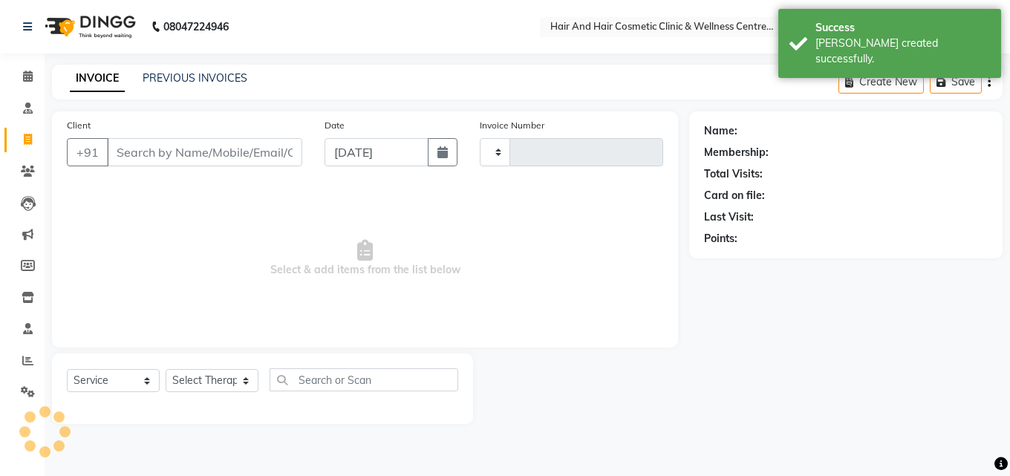
type input "0670"
select select "5272"
click at [172, 155] on input "Client" at bounding box center [204, 152] width 195 height 28
type input "8890864079"
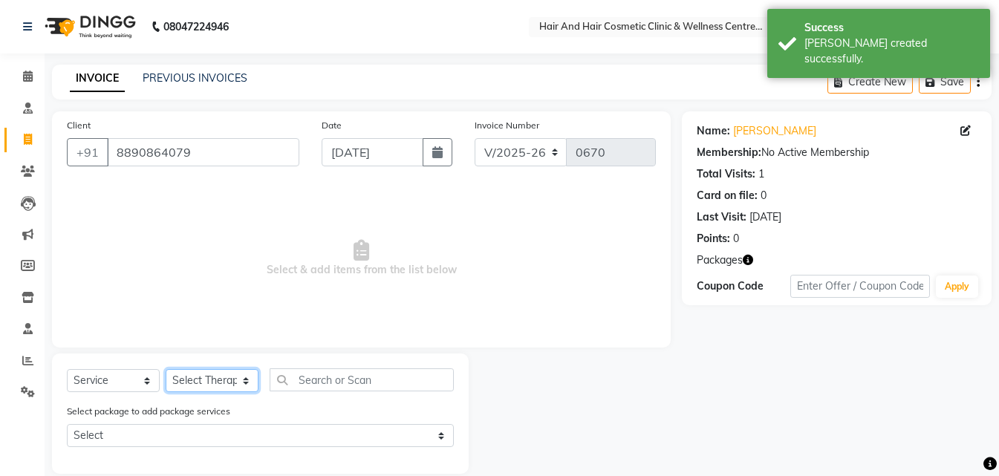
click at [196, 376] on select "Select Therapist [PERSON_NAME] [PERSON_NAME] DR [PERSON_NAME] Frontdesk [PERSON…" at bounding box center [212, 380] width 93 height 23
select select "34518"
click at [166, 369] on select "Select Therapist [PERSON_NAME] [PERSON_NAME] DR [PERSON_NAME] Frontdesk [PERSON…" at bounding box center [212, 380] width 93 height 23
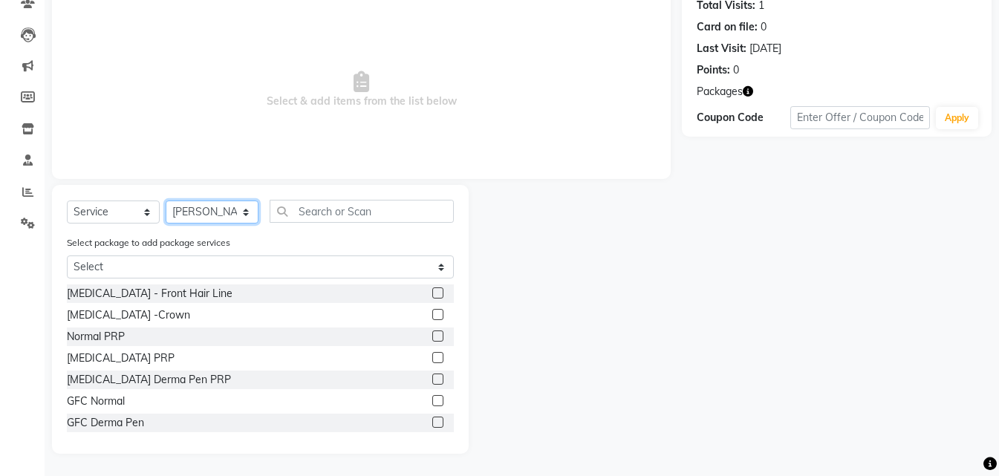
scroll to position [74, 0]
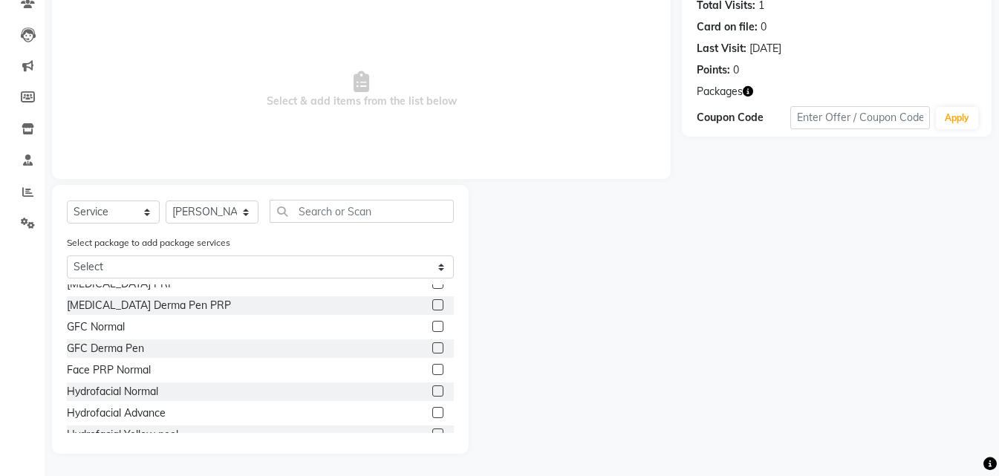
click at [432, 412] on label at bounding box center [437, 412] width 11 height 11
click at [432, 412] on input "checkbox" at bounding box center [437, 414] width 10 height 10
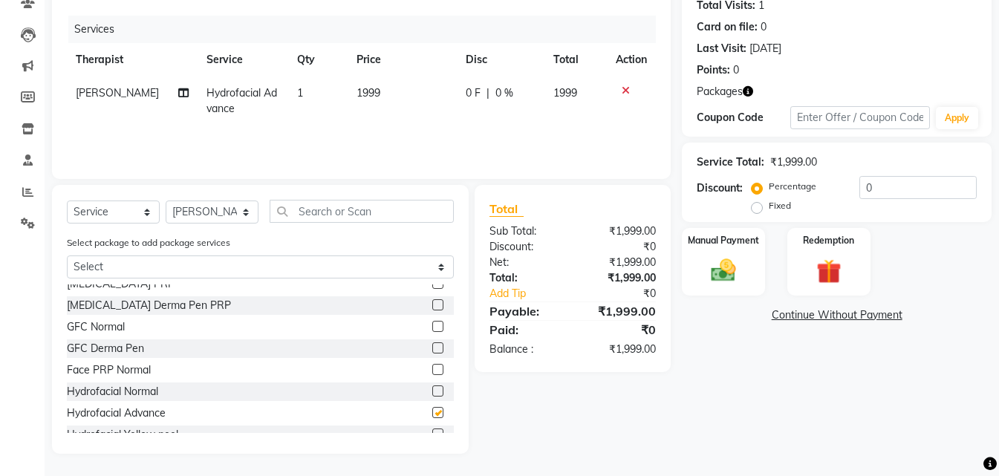
checkbox input "false"
drag, startPoint x: 839, startPoint y: 276, endPoint x: 836, endPoint y: 300, distance: 24.0
click at [839, 277] on img at bounding box center [829, 271] width 40 height 30
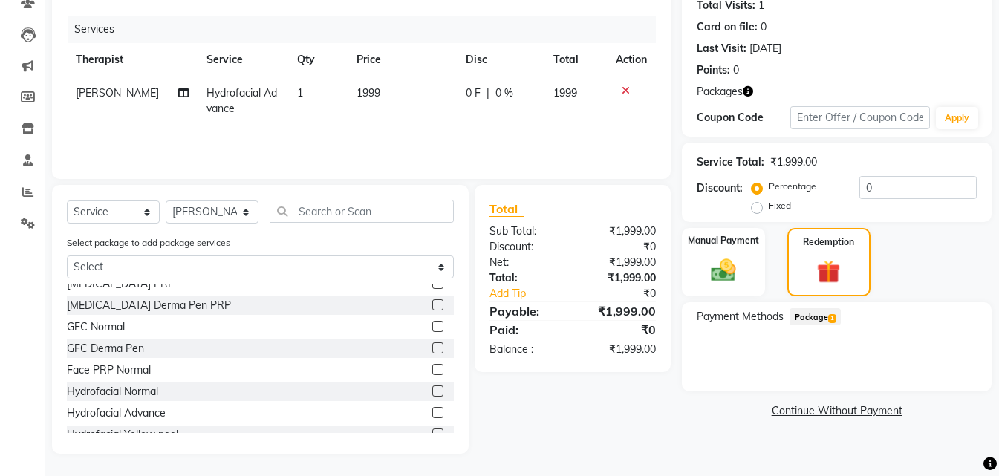
click at [834, 319] on span "1" at bounding box center [832, 318] width 8 height 9
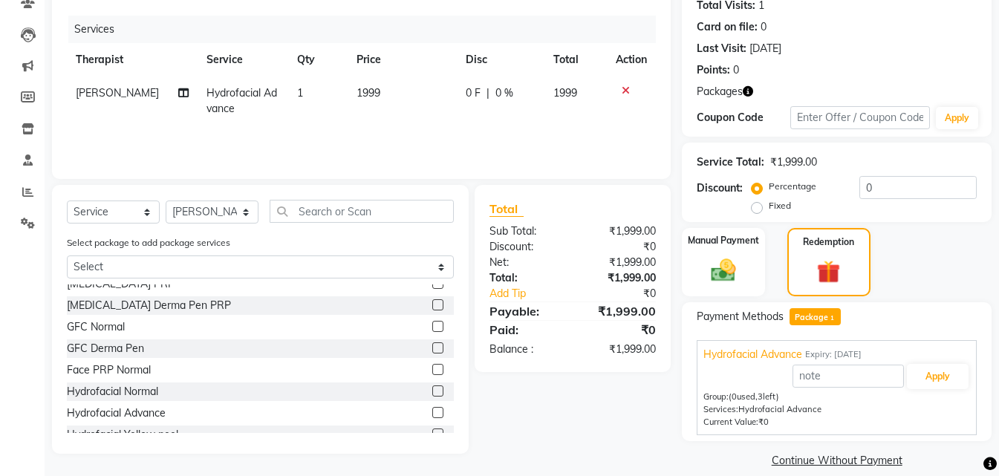
click at [938, 395] on div "Group: (0 used, 3 left) Services: Hydrofacial Advance" at bounding box center [837, 403] width 267 height 25
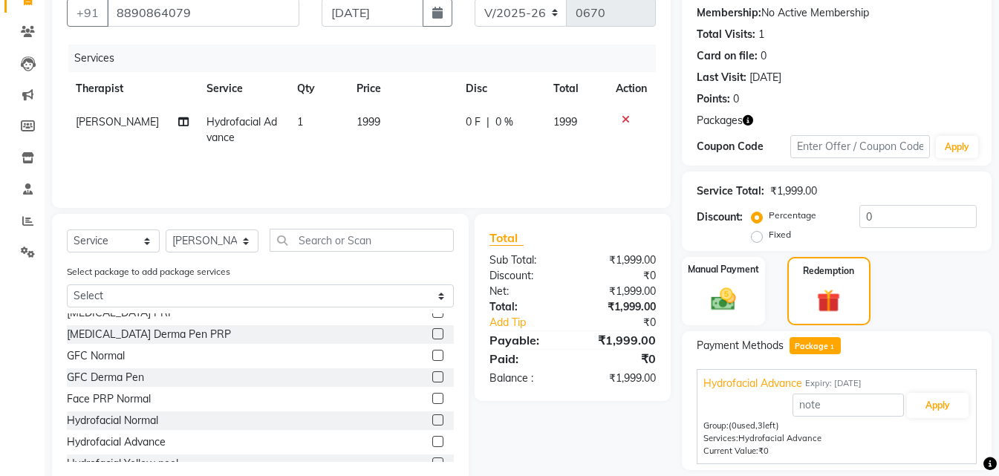
scroll to position [186, 0]
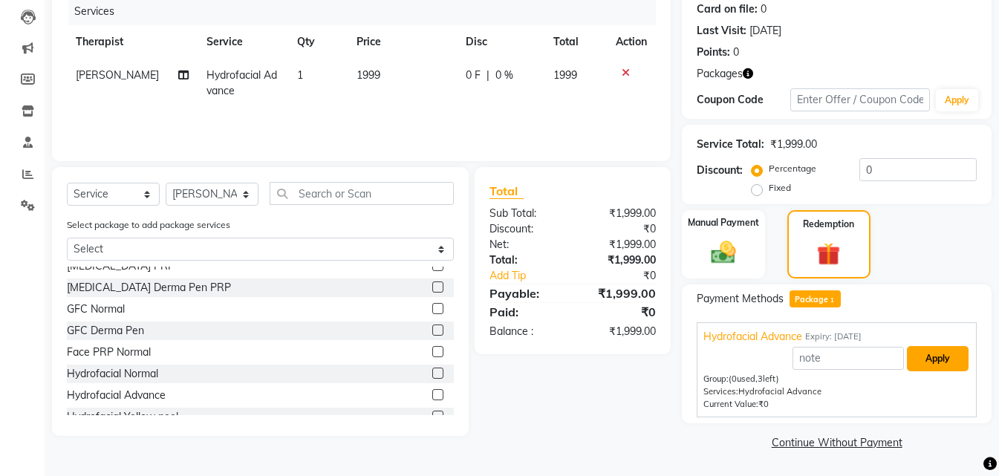
click at [930, 360] on button "Apply" at bounding box center [938, 358] width 62 height 25
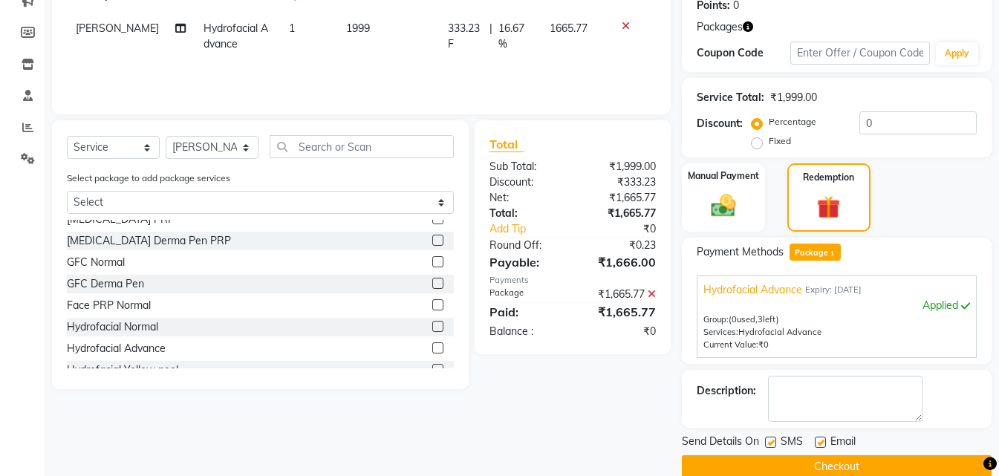
scroll to position [258, 0]
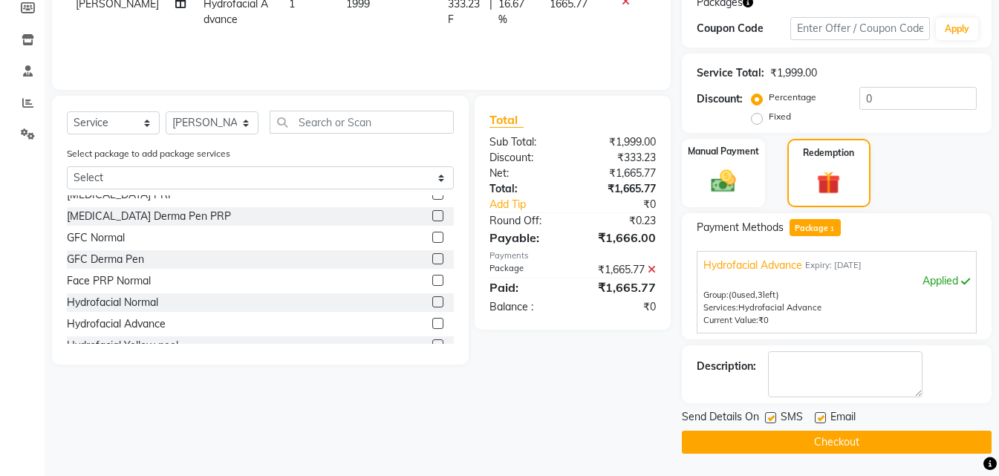
click at [773, 419] on label at bounding box center [770, 417] width 11 height 11
click at [773, 419] on input "checkbox" at bounding box center [770, 419] width 10 height 10
checkbox input "false"
click at [780, 439] on button "Checkout" at bounding box center [837, 442] width 310 height 23
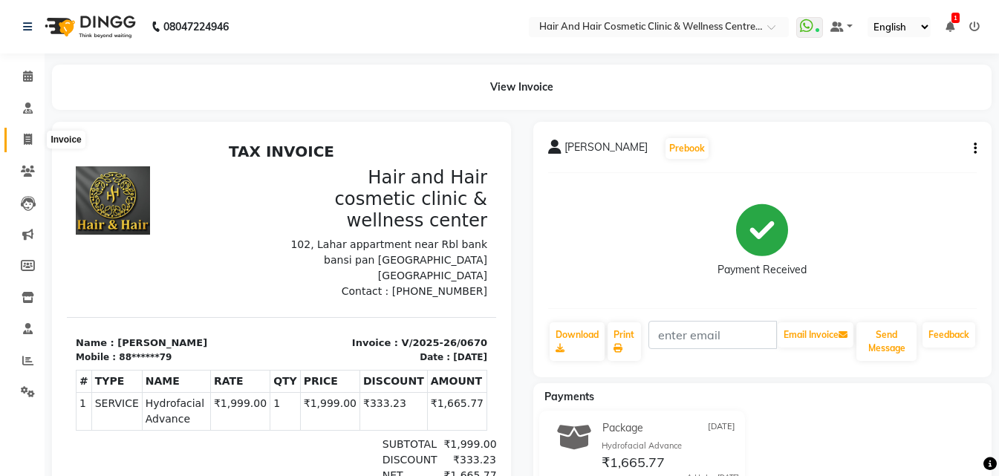
click at [30, 134] on icon at bounding box center [28, 139] width 8 height 11
select select "service"
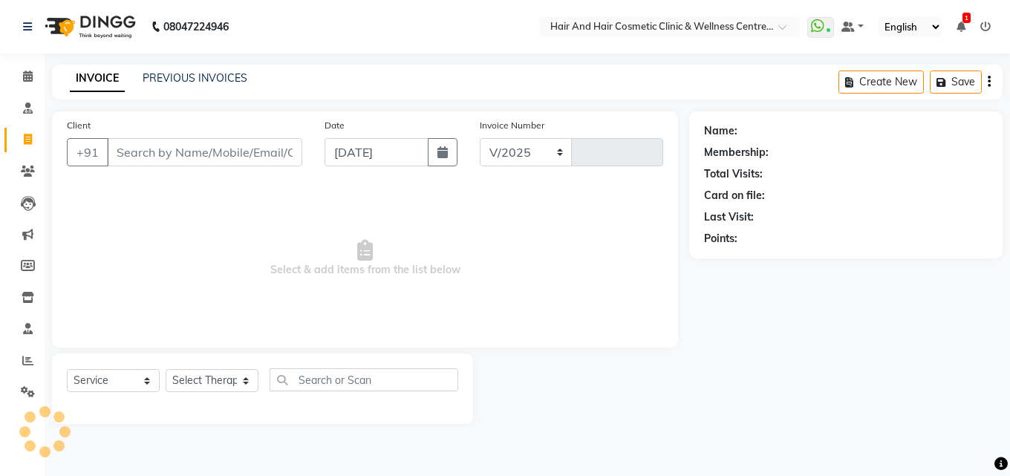
select select "5272"
type input "0671"
click at [173, 148] on input "Client" at bounding box center [204, 152] width 195 height 28
type input "7665587777"
click at [288, 155] on span "Add Client" at bounding box center [264, 152] width 59 height 15
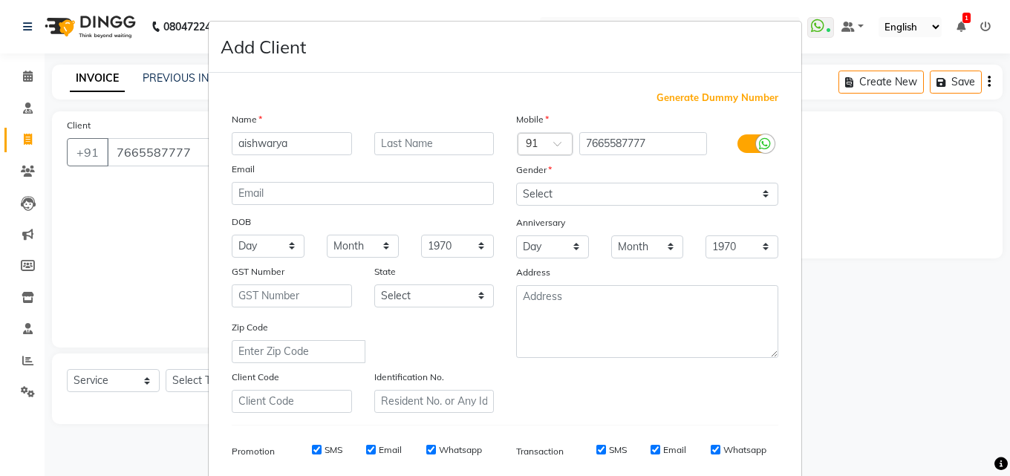
type input "aishwarya"
click at [533, 192] on select "Select [DEMOGRAPHIC_DATA] [DEMOGRAPHIC_DATA] Other Prefer Not To Say" at bounding box center [647, 194] width 262 height 23
select select "[DEMOGRAPHIC_DATA]"
click at [516, 183] on select "Select [DEMOGRAPHIC_DATA] [DEMOGRAPHIC_DATA] Other Prefer Not To Say" at bounding box center [647, 194] width 262 height 23
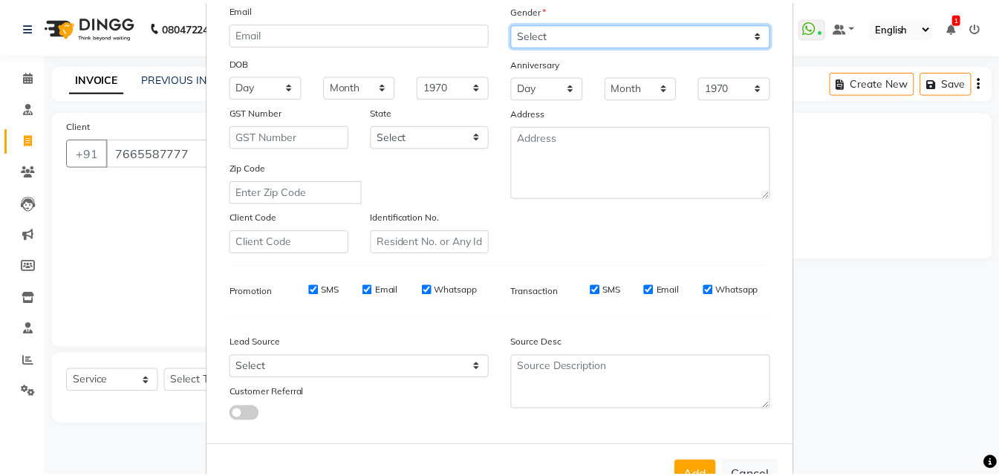
scroll to position [210, 0]
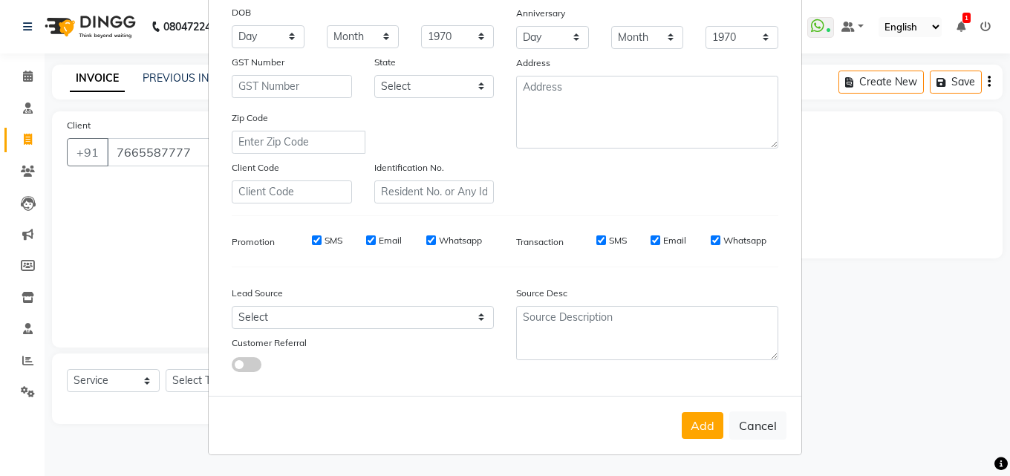
click at [698, 419] on button "Add" at bounding box center [703, 425] width 42 height 27
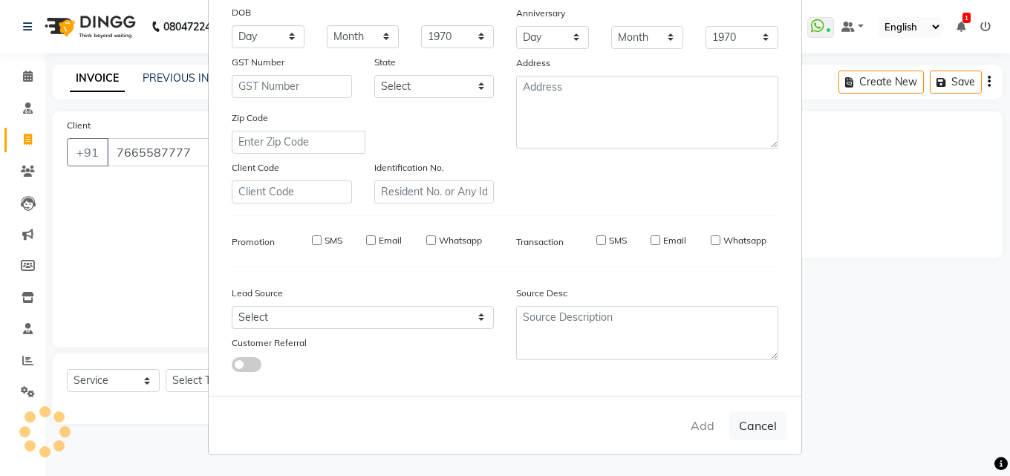
type input "76******77"
select select
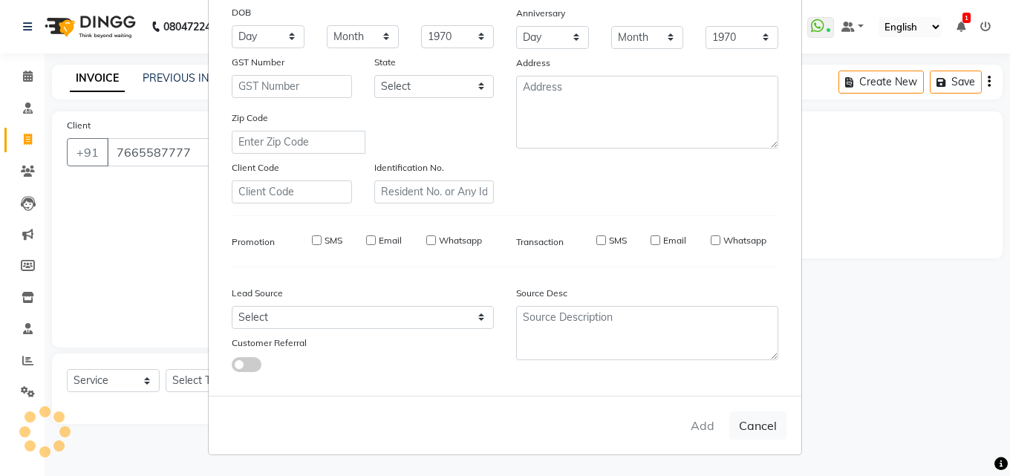
select select
checkbox input "false"
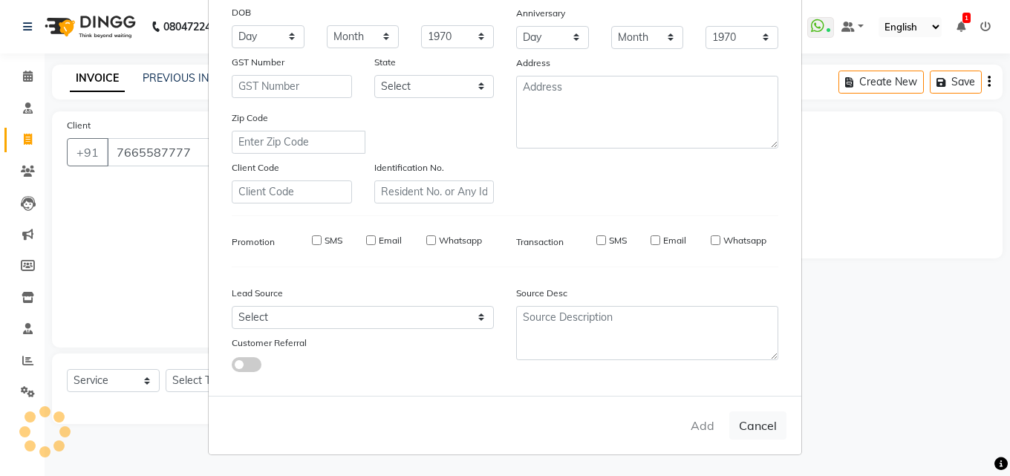
checkbox input "false"
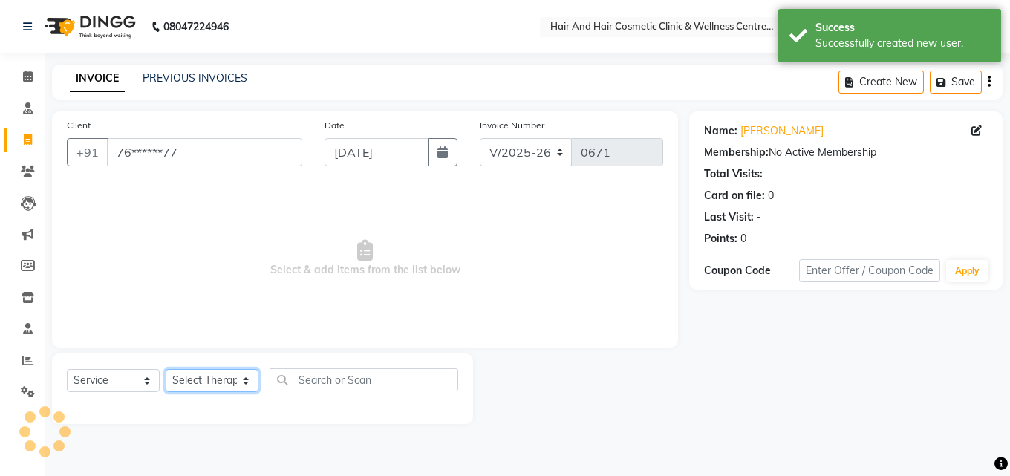
click at [184, 380] on select "Select Therapist [PERSON_NAME] [PERSON_NAME] DR [PERSON_NAME] Frontdesk [PERSON…" at bounding box center [212, 380] width 93 height 23
select select "34518"
click at [166, 369] on select "Select Therapist [PERSON_NAME] [PERSON_NAME] DR [PERSON_NAME] Frontdesk [PERSON…" at bounding box center [212, 380] width 93 height 23
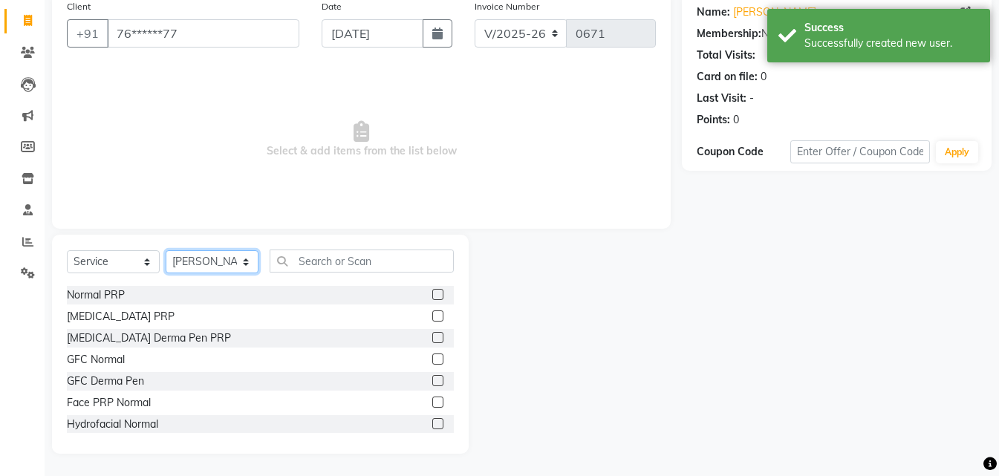
scroll to position [74, 0]
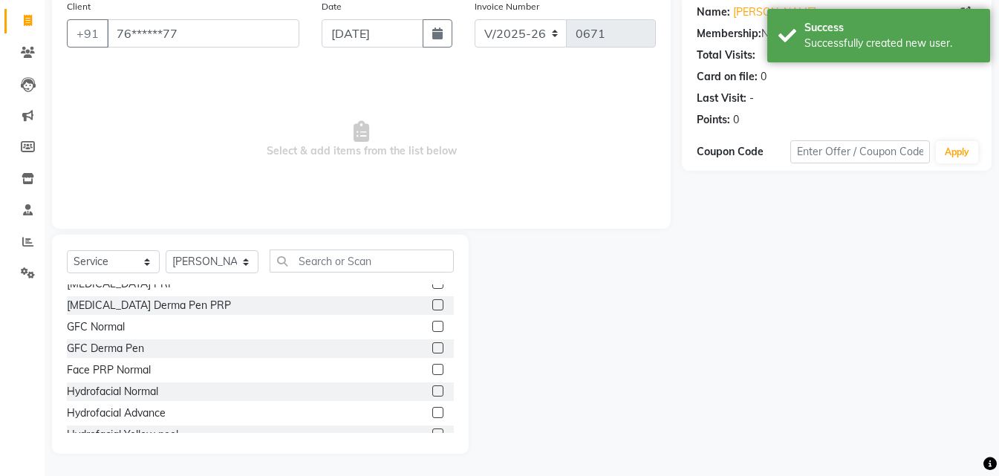
click at [432, 409] on label at bounding box center [437, 412] width 11 height 11
click at [432, 409] on input "checkbox" at bounding box center [437, 414] width 10 height 10
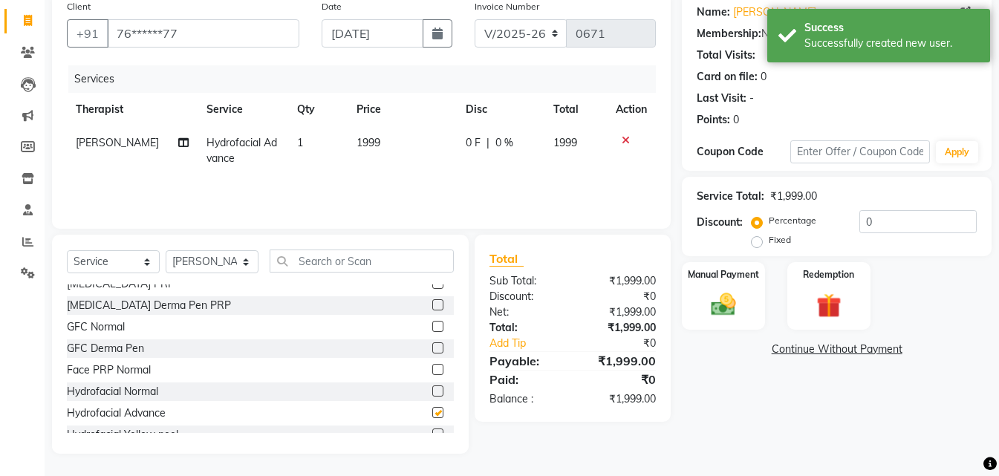
checkbox input "false"
click at [466, 143] on span "0 F" at bounding box center [473, 143] width 15 height 16
select select "34518"
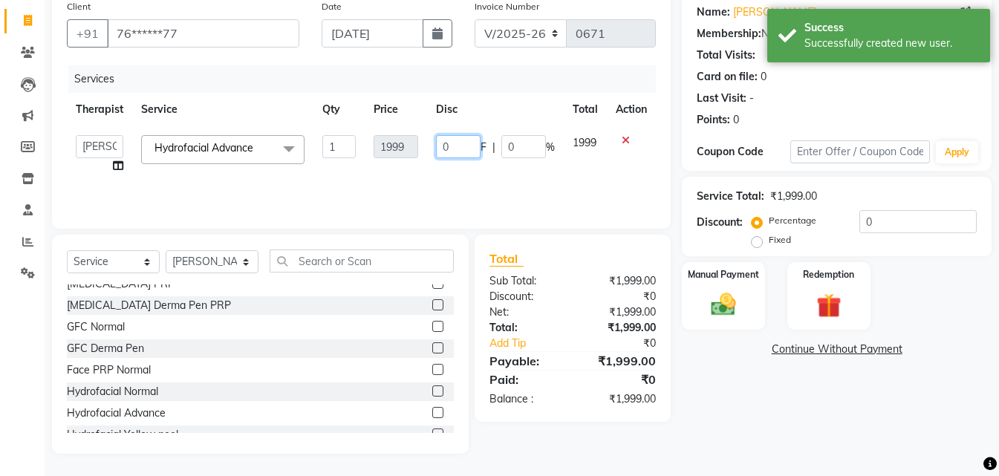
click at [463, 143] on input "0" at bounding box center [458, 146] width 45 height 23
type input "499"
click at [733, 299] on img at bounding box center [724, 305] width 42 height 30
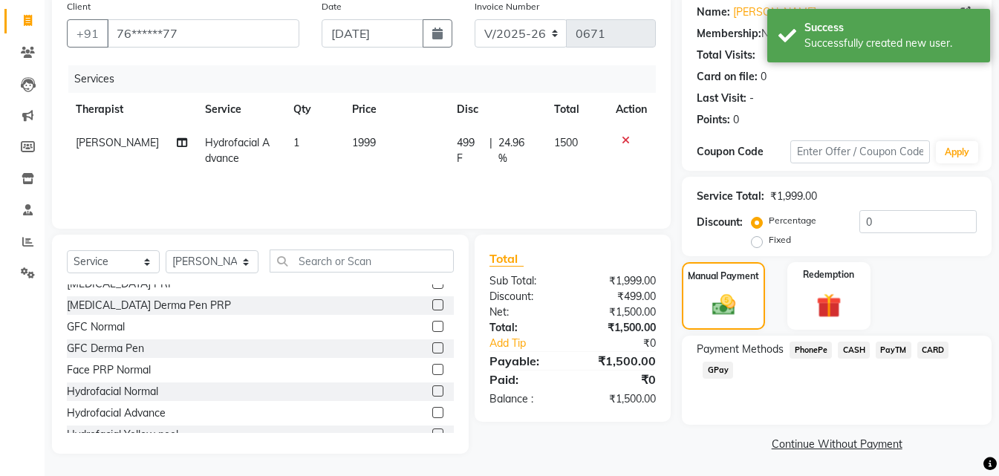
click at [716, 371] on span "GPay" at bounding box center [718, 370] width 30 height 17
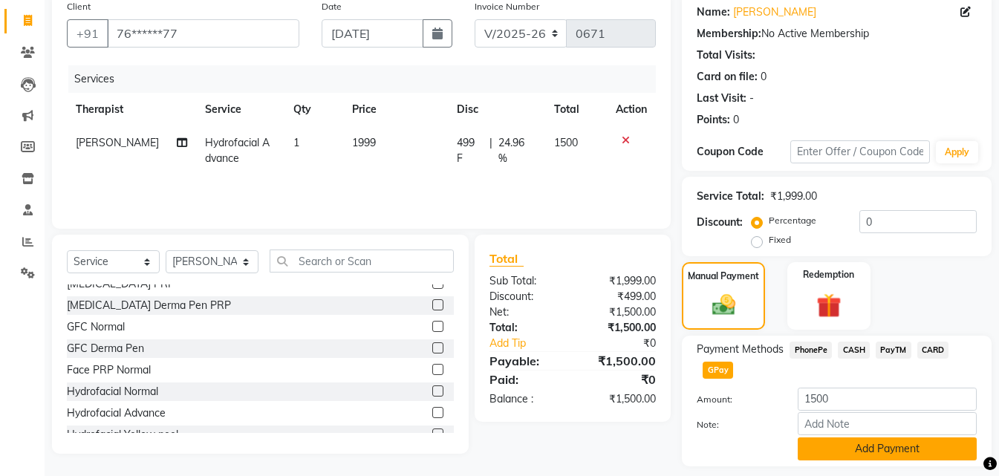
click at [814, 452] on button "Add Payment" at bounding box center [887, 449] width 179 height 23
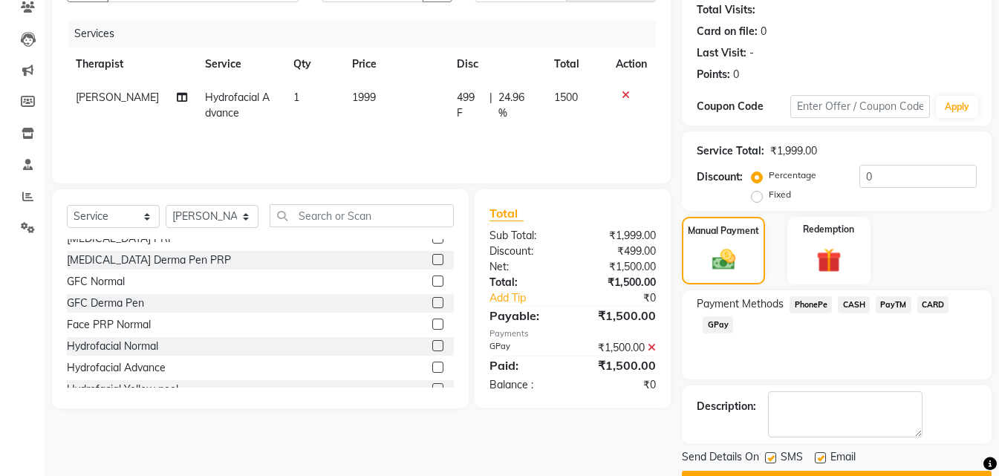
scroll to position [204, 0]
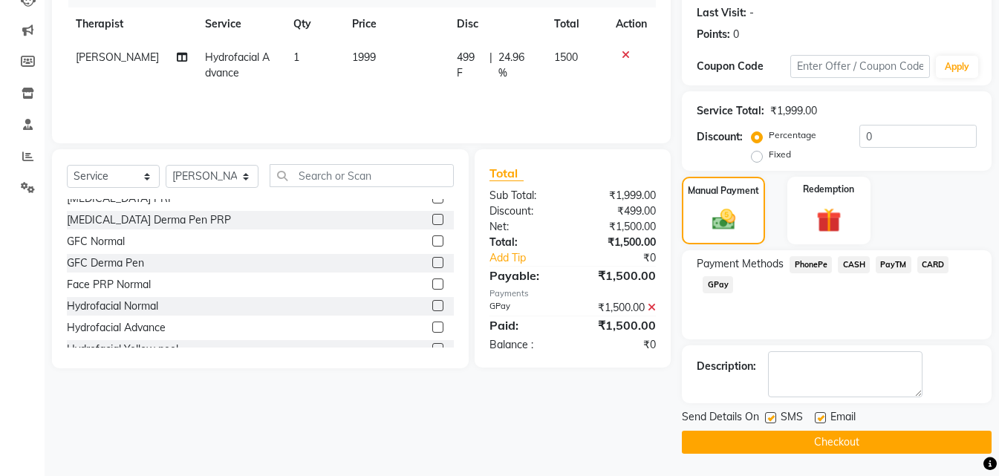
click at [772, 444] on button "Checkout" at bounding box center [837, 442] width 310 height 23
